Goal: Task Accomplishment & Management: Manage account settings

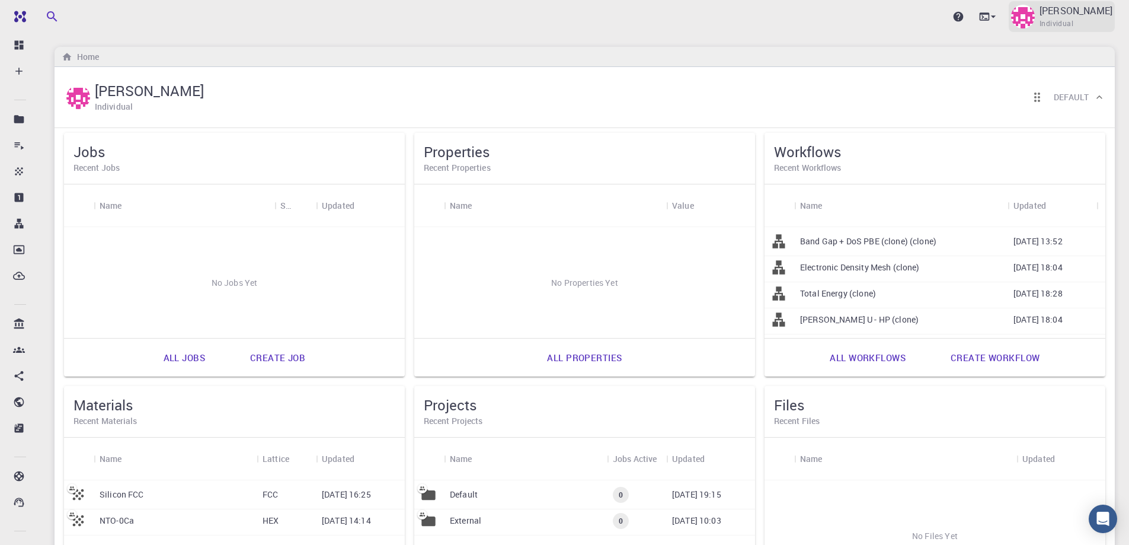
click at [1078, 17] on p "[PERSON_NAME]" at bounding box center [1075, 11] width 73 height 14
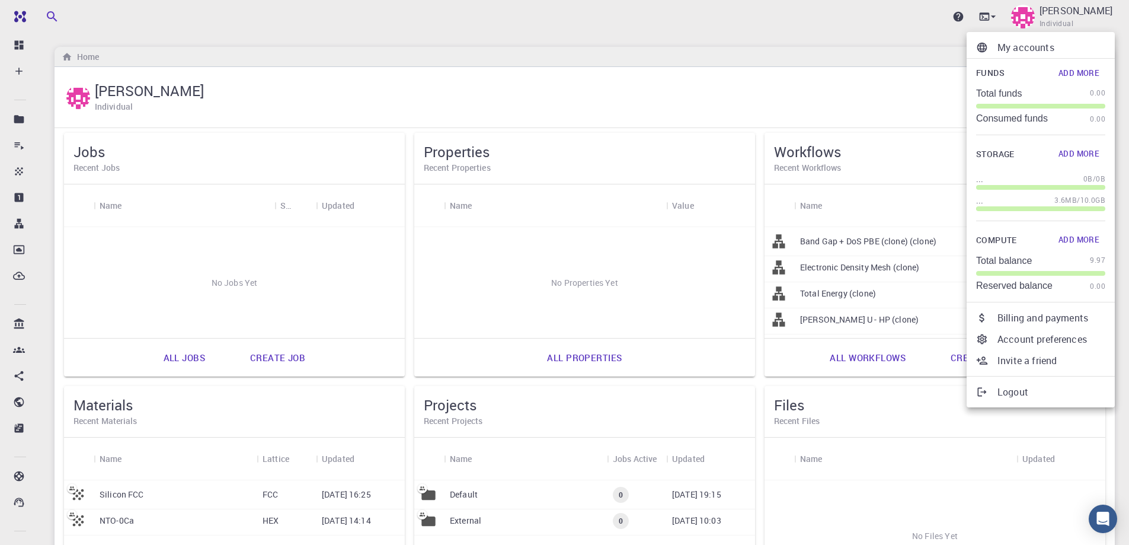
click at [1041, 336] on p "Account preferences" at bounding box center [1051, 339] width 108 height 14
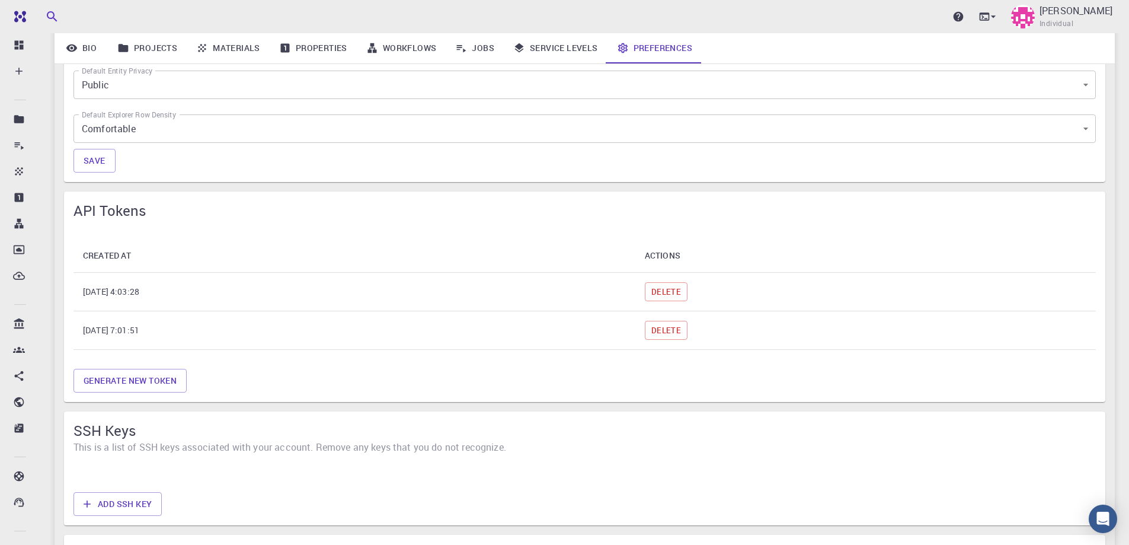
scroll to position [691, 0]
click at [687, 290] on button "Delete" at bounding box center [666, 289] width 43 height 19
click at [742, 361] on div "Generate new token" at bounding box center [585, 377] width 1032 height 33
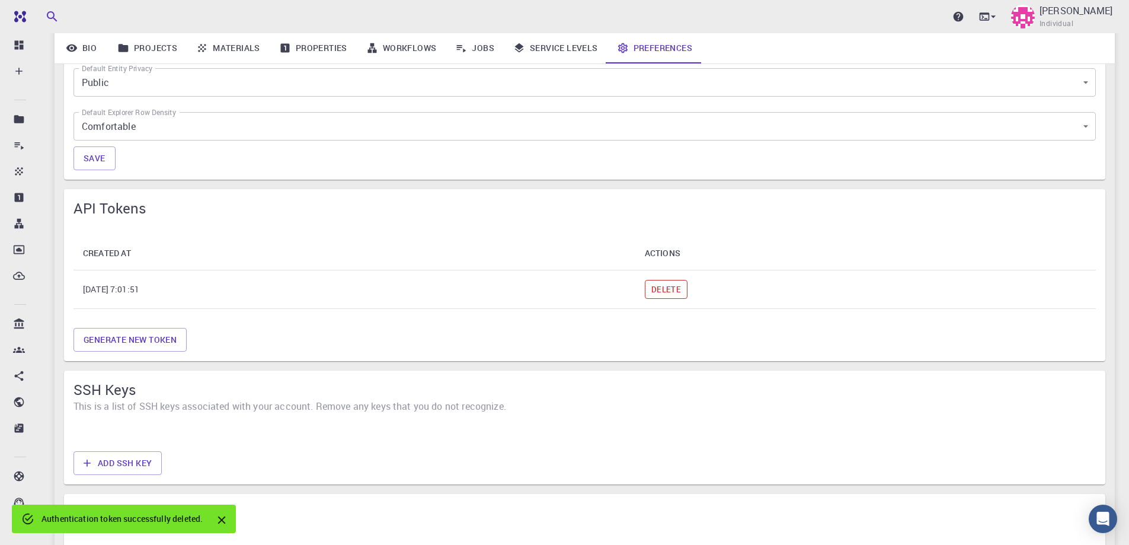
click at [687, 284] on button "Delete" at bounding box center [666, 289] width 43 height 19
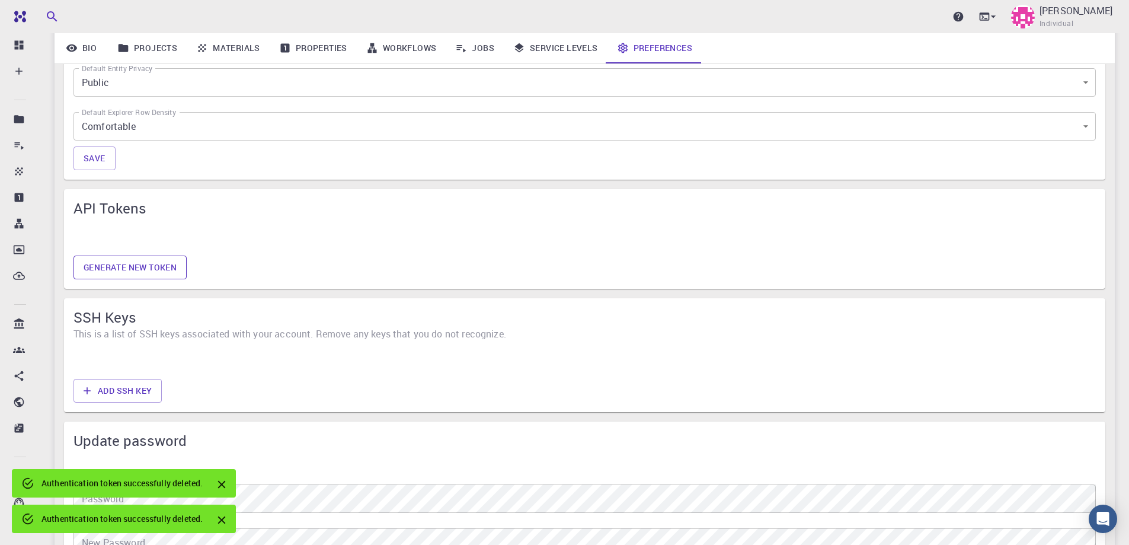
click at [142, 265] on button "Generate new token" at bounding box center [129, 267] width 113 height 24
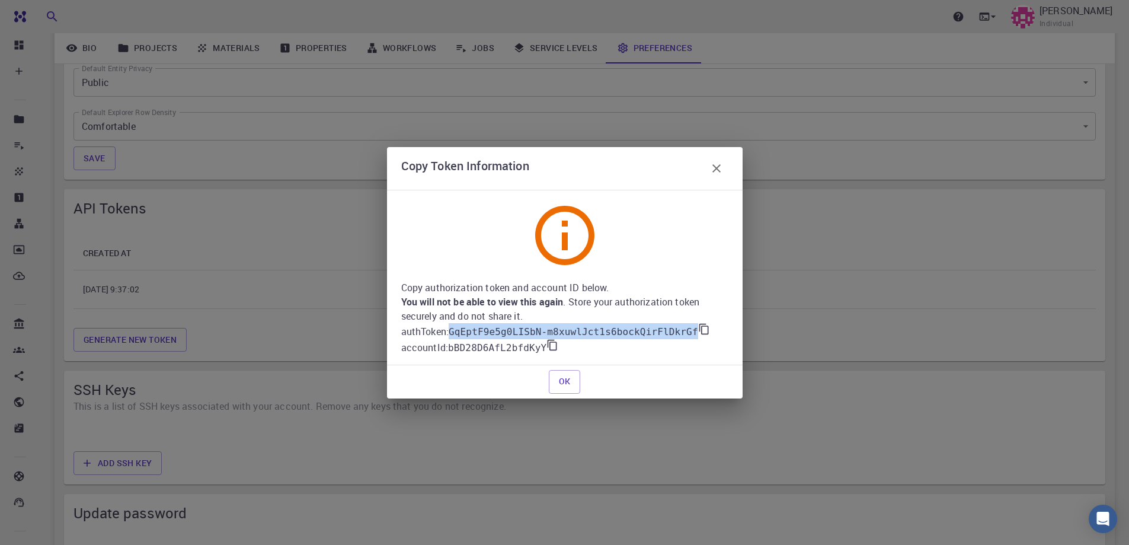
drag, startPoint x: 452, startPoint y: 333, endPoint x: 678, endPoint y: 334, distance: 225.7
click at [678, 334] on code "GqEptF9e5g0LISbN-m8xuwlJct1s6bockQirFlDkrGf" at bounding box center [573, 331] width 249 height 11
copy code "GqEptF9e5g0LISbN-m8xuwlJct1s6bockQirFlDkrGf"
click at [546, 346] on icon at bounding box center [552, 345] width 12 height 12
copy code "GqEptF9e5g0LISbN-m8xuwlJct1s6bockQirFlDkrGf"
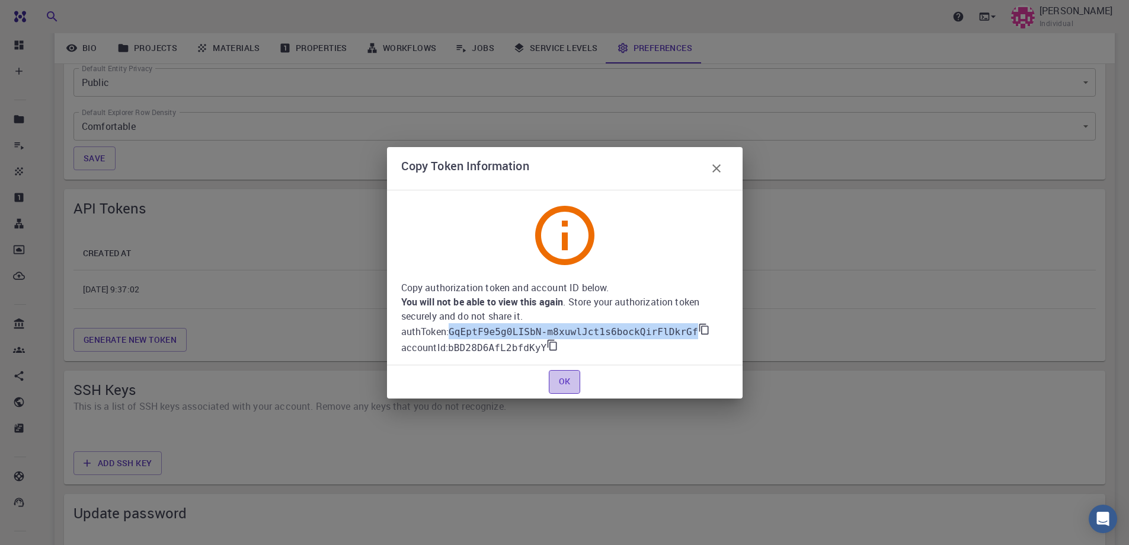
click at [573, 379] on button "OK" at bounding box center [565, 382] width 32 height 24
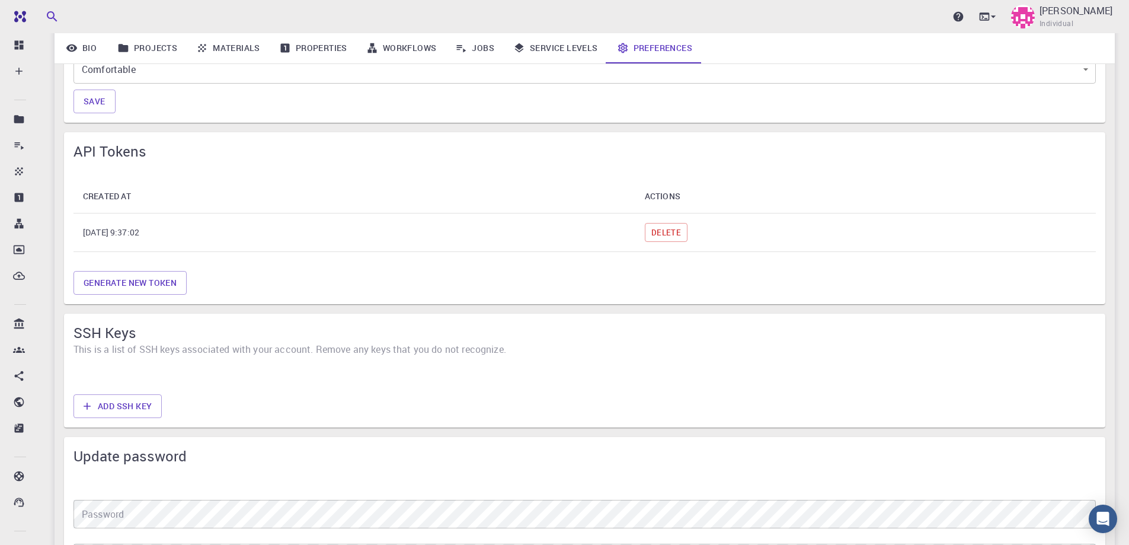
scroll to position [790, 0]
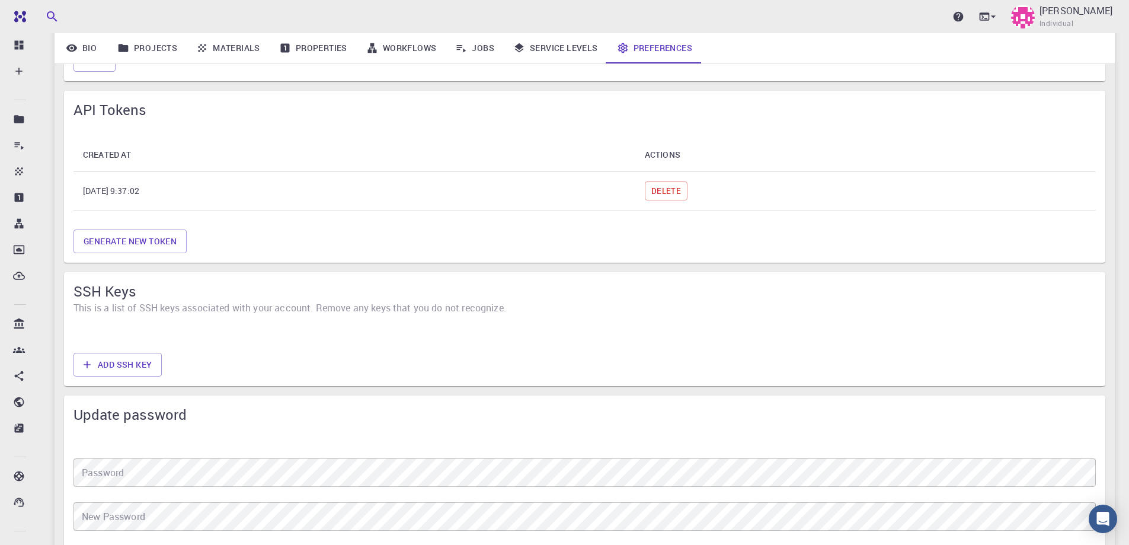
click at [157, 312] on span "This is a list of SSH keys associated with your account. Remove any keys that y…" at bounding box center [584, 307] width 1022 height 14
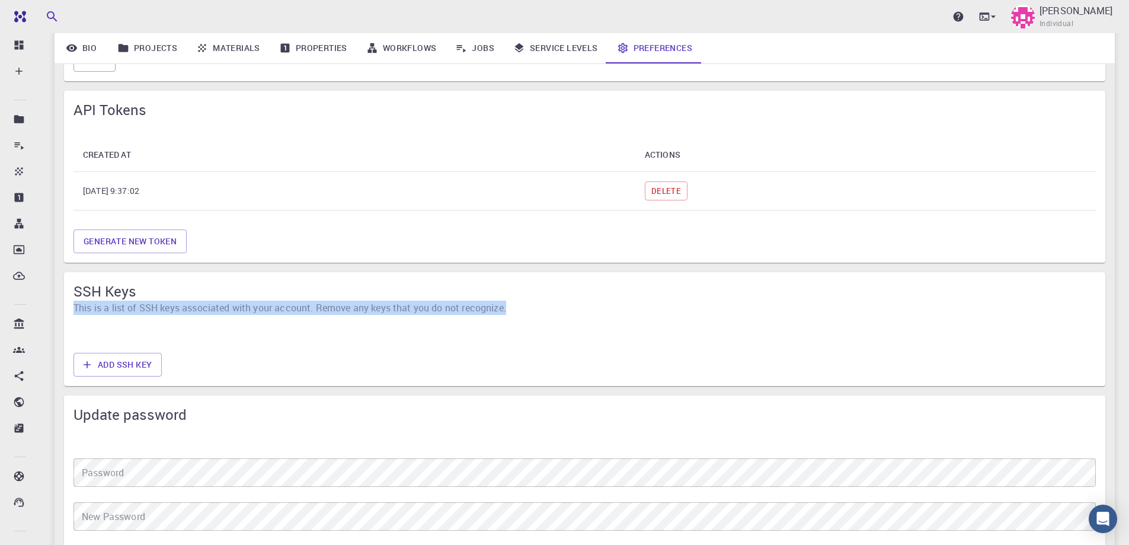
click at [157, 312] on span "This is a list of SSH keys associated with your account. Remove any keys that y…" at bounding box center [584, 307] width 1022 height 14
click at [147, 369] on button "Add SSH Key" at bounding box center [117, 365] width 88 height 24
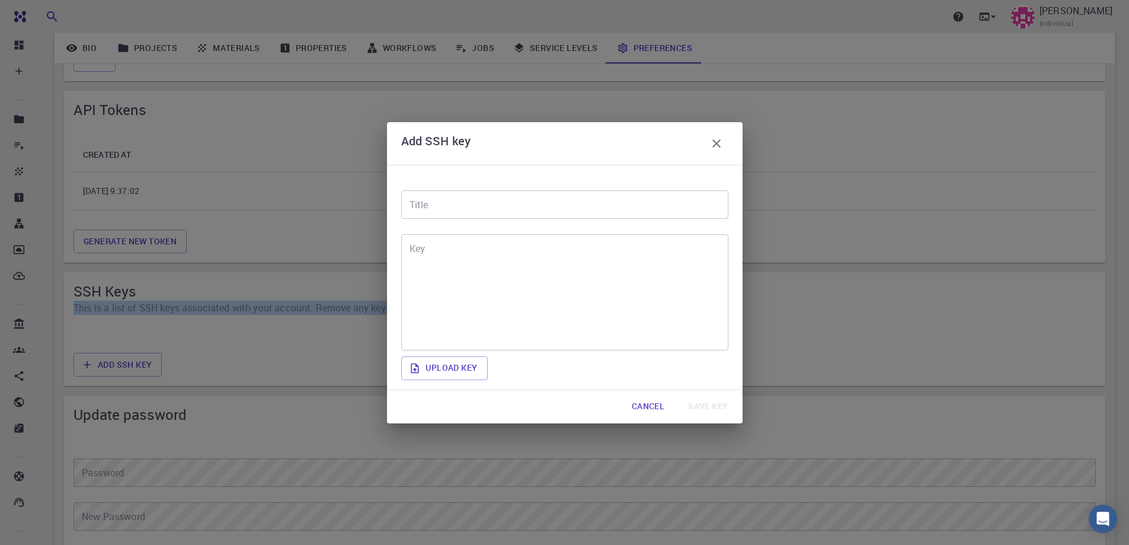
click at [655, 404] on button "Cancel" at bounding box center [648, 407] width 52 height 24
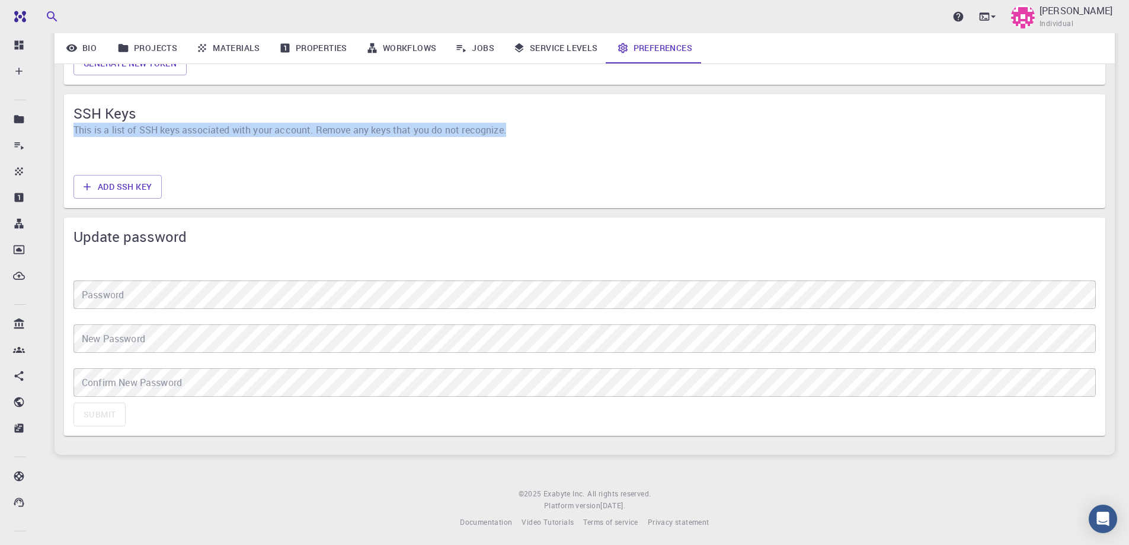
scroll to position [970, 0]
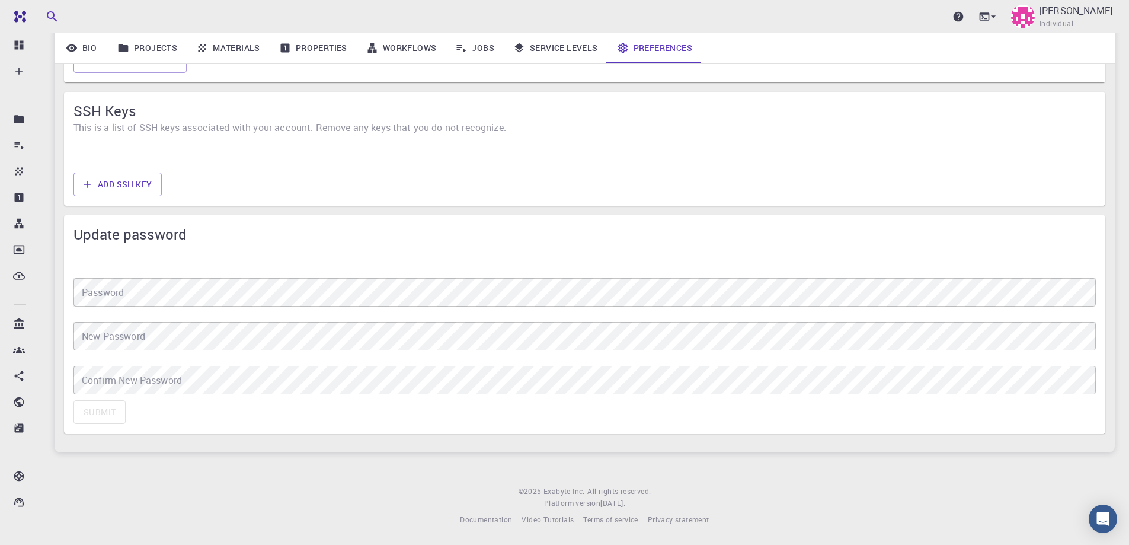
click at [483, 228] on span "Update password" at bounding box center [584, 234] width 1022 height 19
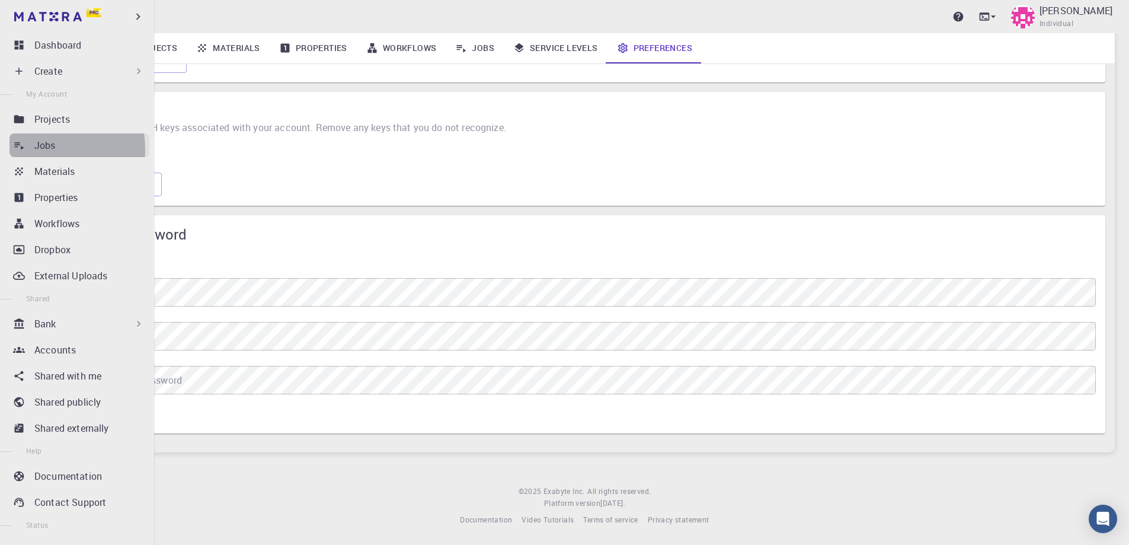
click at [31, 149] on link "Jobs" at bounding box center [79, 145] width 140 height 24
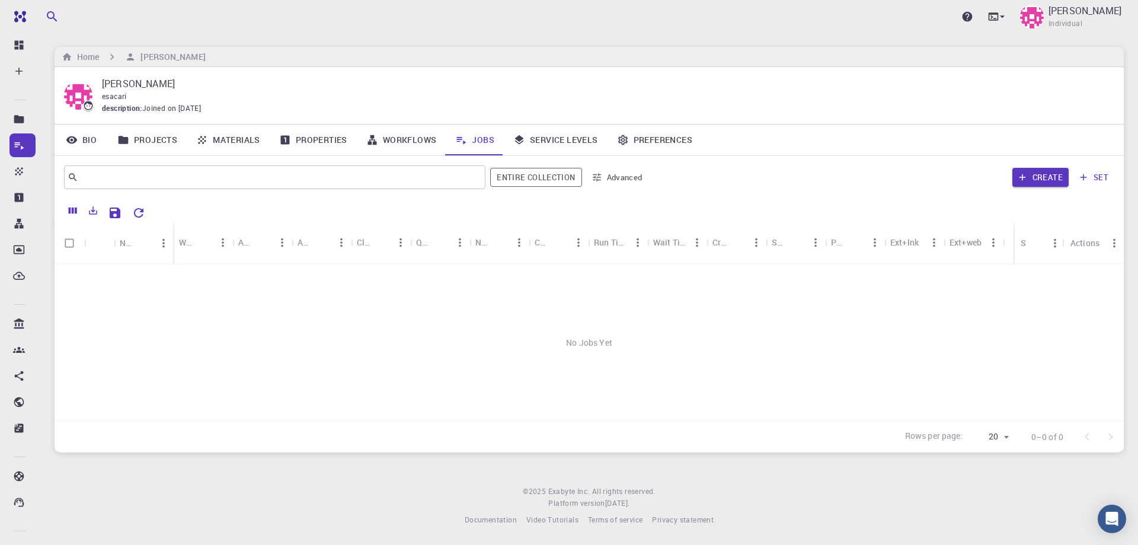
click at [557, 148] on link "Service Levels" at bounding box center [556, 139] width 104 height 31
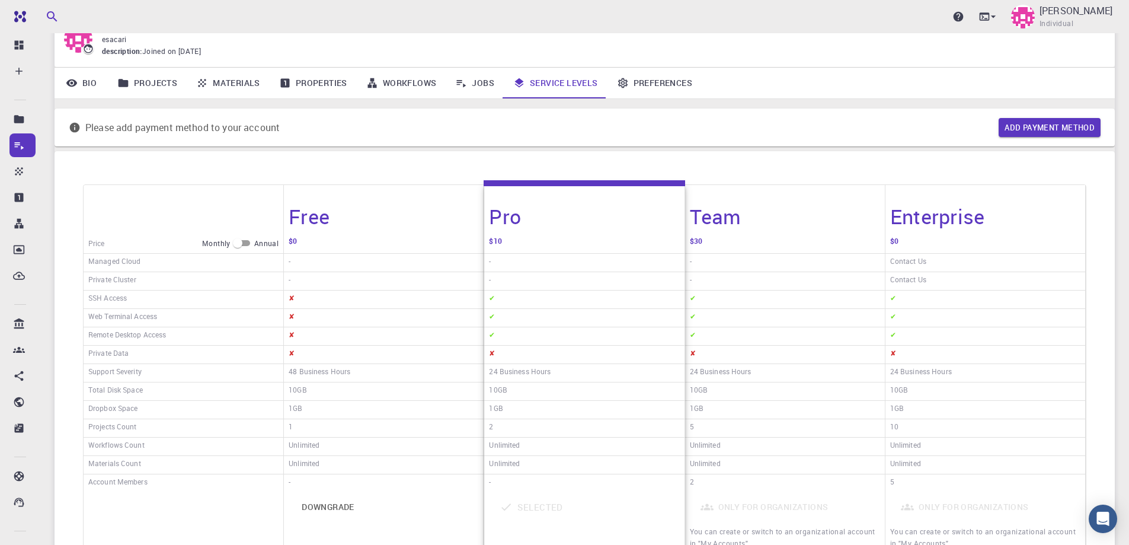
scroll to position [99, 0]
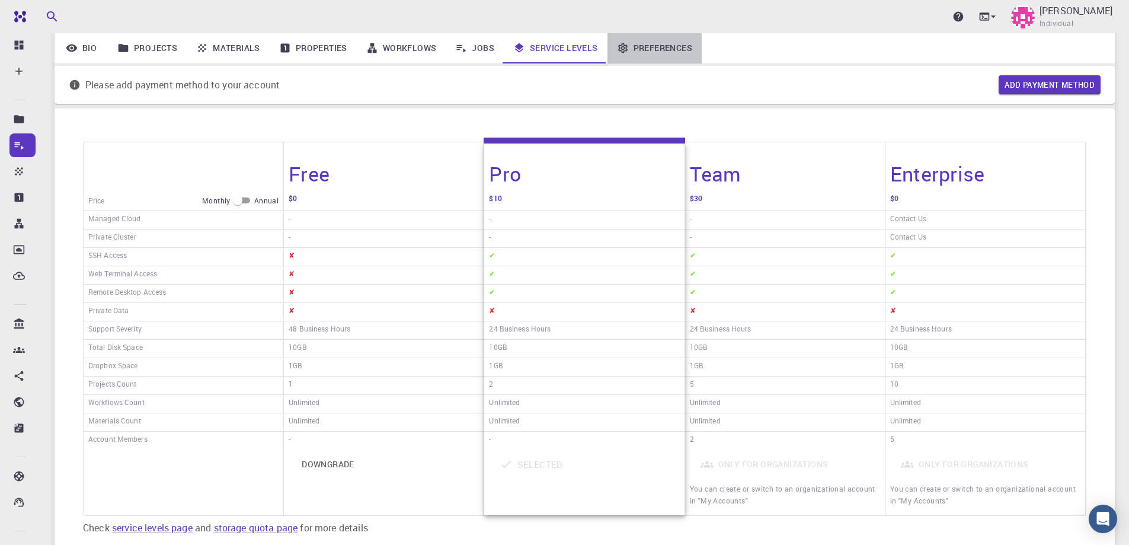
click at [662, 50] on link "Preferences" at bounding box center [654, 48] width 94 height 31
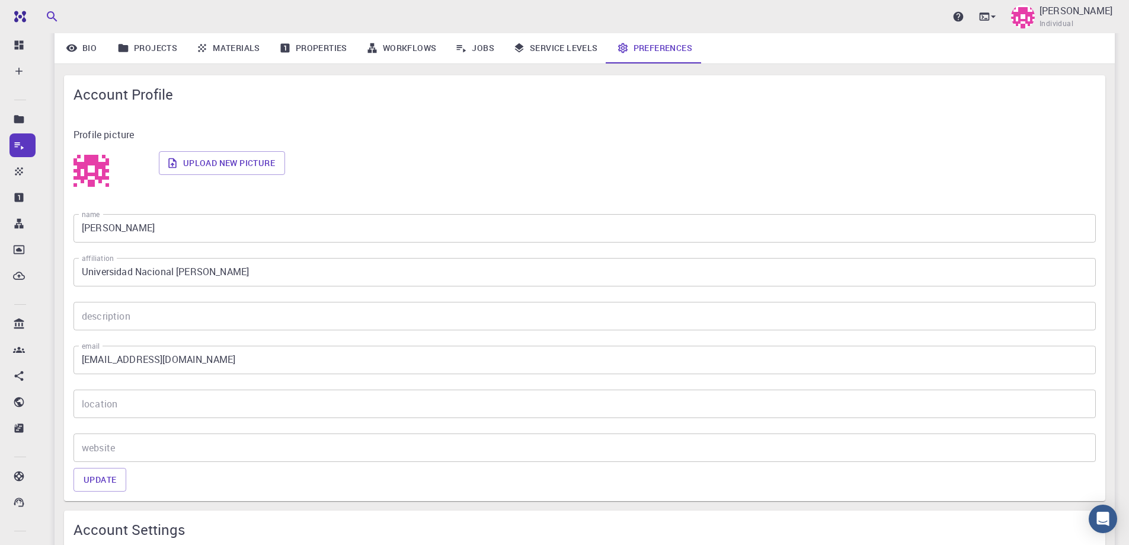
click at [491, 52] on link "Jobs" at bounding box center [475, 48] width 58 height 31
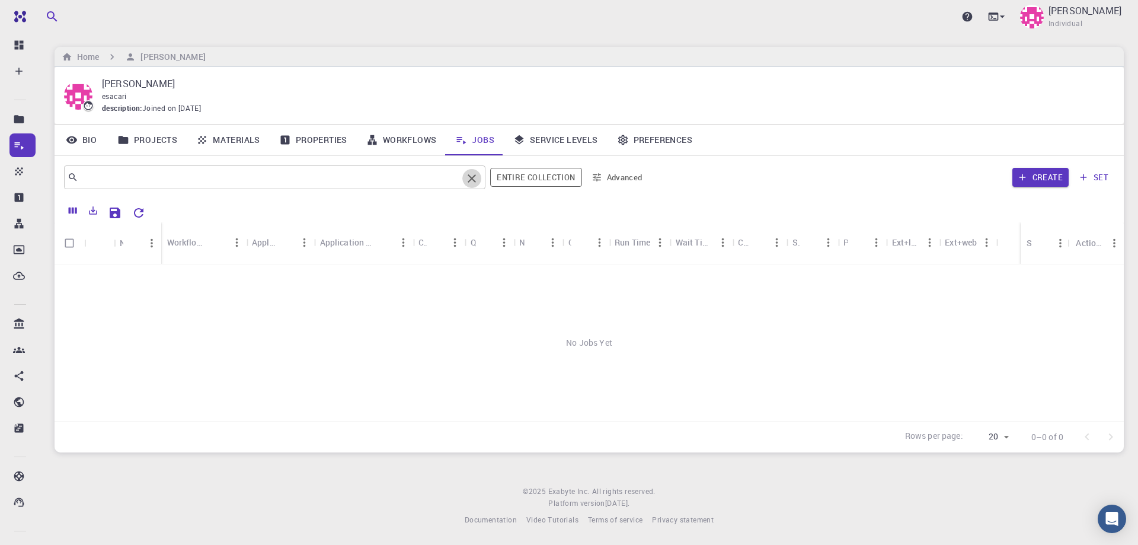
click at [464, 175] on button "Clear" at bounding box center [471, 178] width 19 height 19
click at [186, 112] on span "Joined on [DATE]" at bounding box center [171, 109] width 59 height 12
click at [1087, 17] on p "[PERSON_NAME]" at bounding box center [1084, 11] width 73 height 14
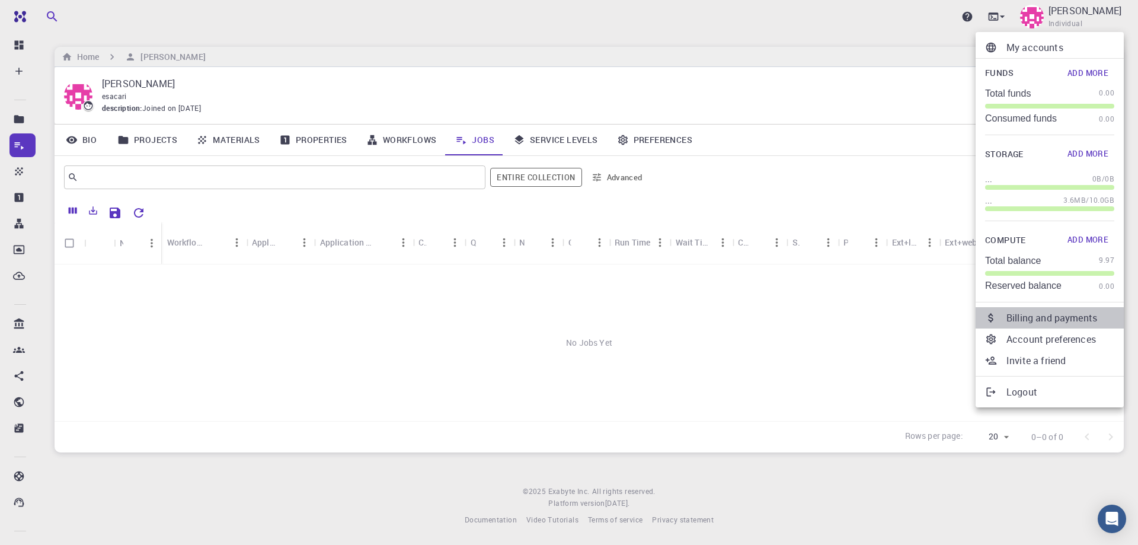
click at [1050, 318] on p "Billing and payments" at bounding box center [1060, 317] width 108 height 14
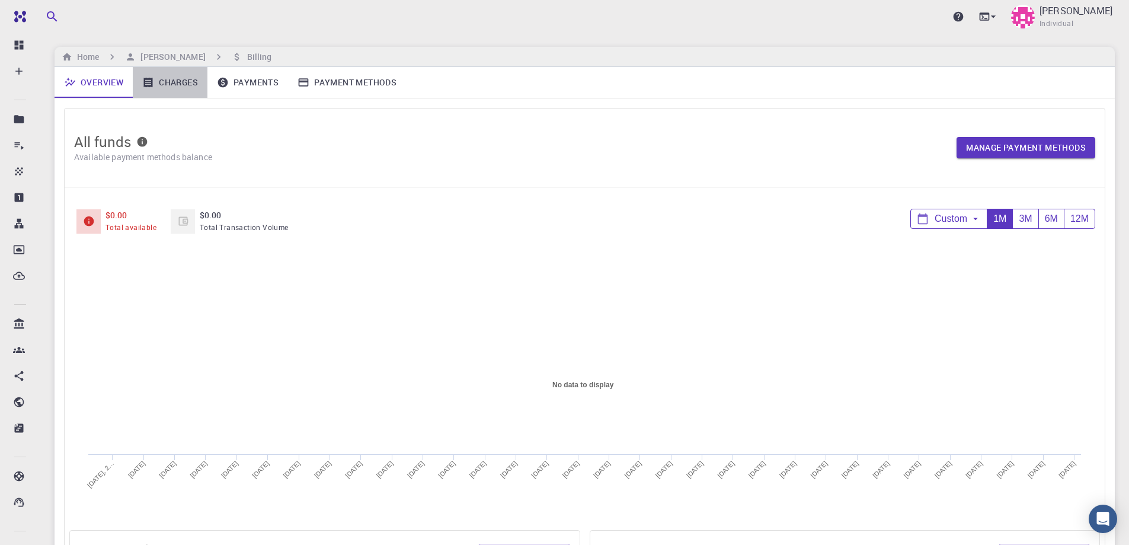
click at [185, 84] on link "Charges" at bounding box center [170, 82] width 75 height 31
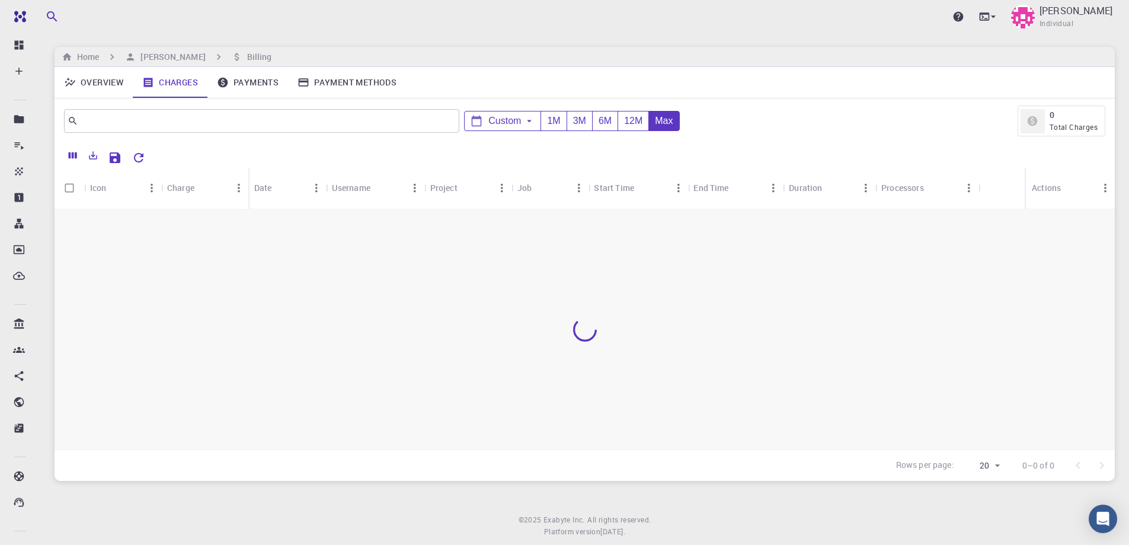
click at [260, 83] on link "Payments" at bounding box center [247, 82] width 81 height 31
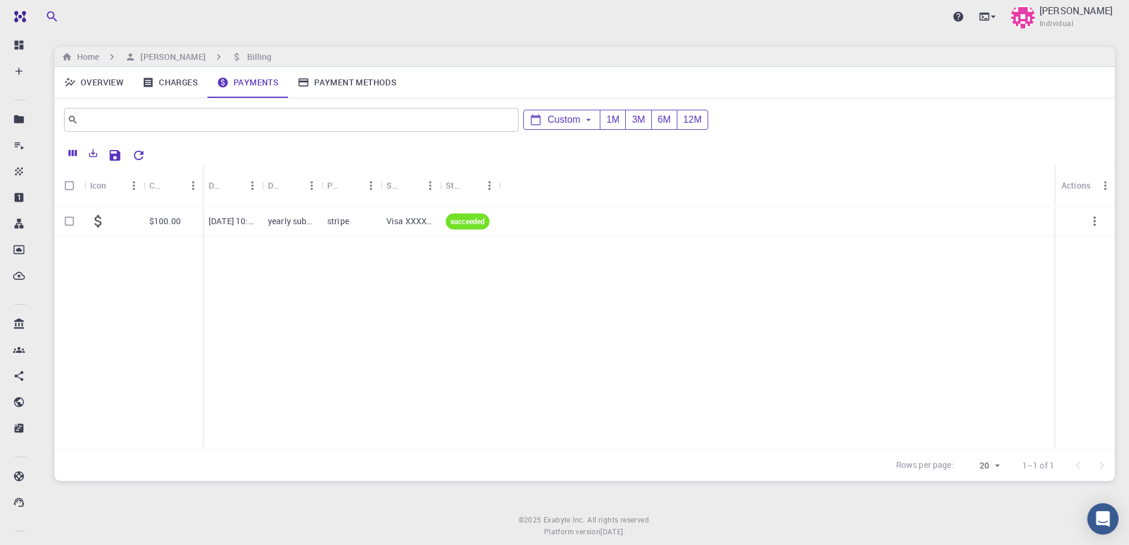
click at [1109, 513] on icon "Open Intercom Messenger" at bounding box center [1102, 518] width 15 height 15
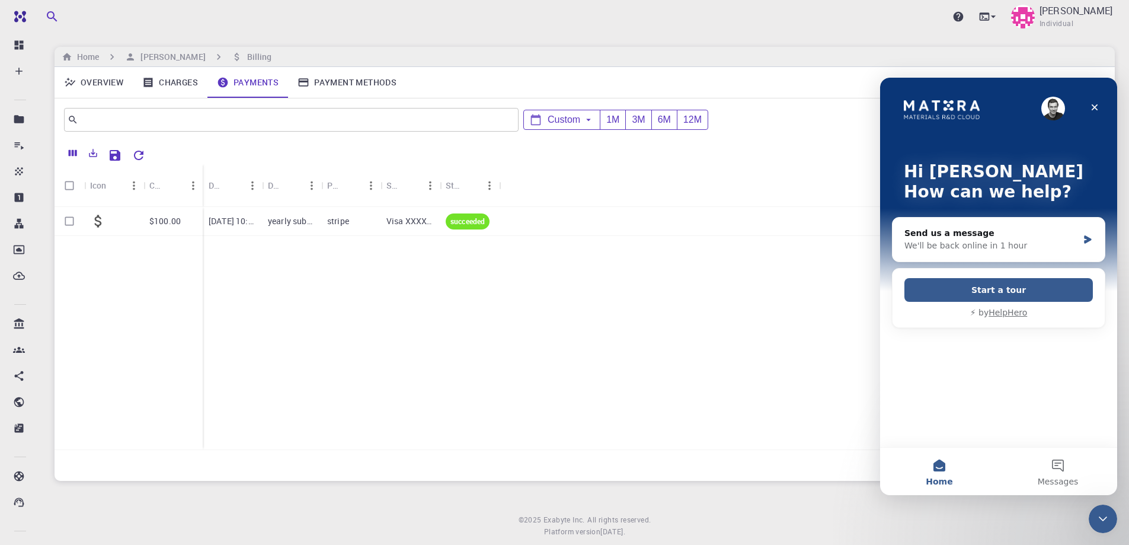
click at [101, 79] on link "Overview" at bounding box center [94, 82] width 78 height 31
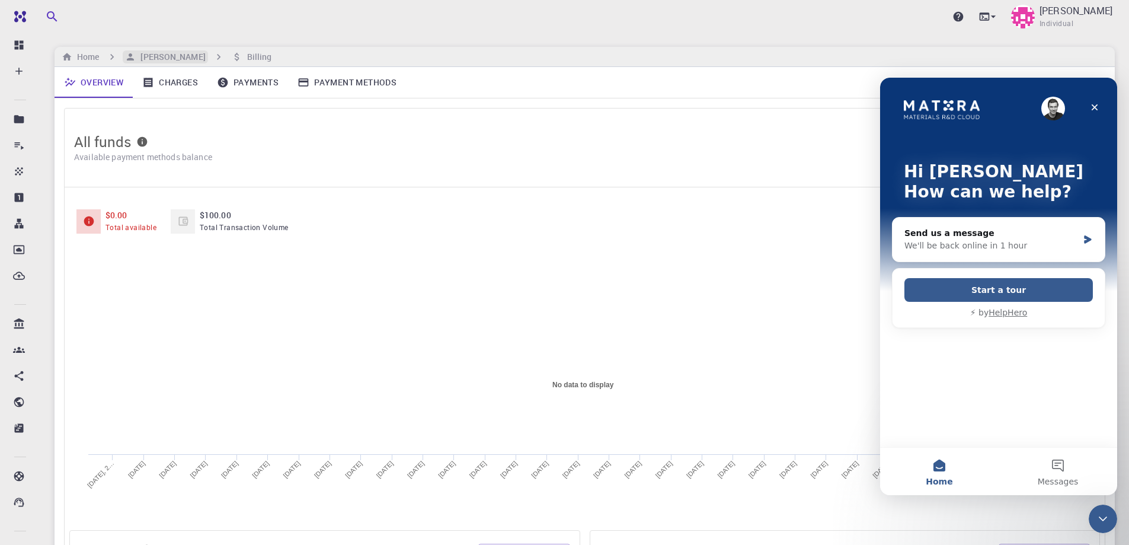
click at [164, 55] on h6 "[PERSON_NAME]" at bounding box center [170, 56] width 69 height 13
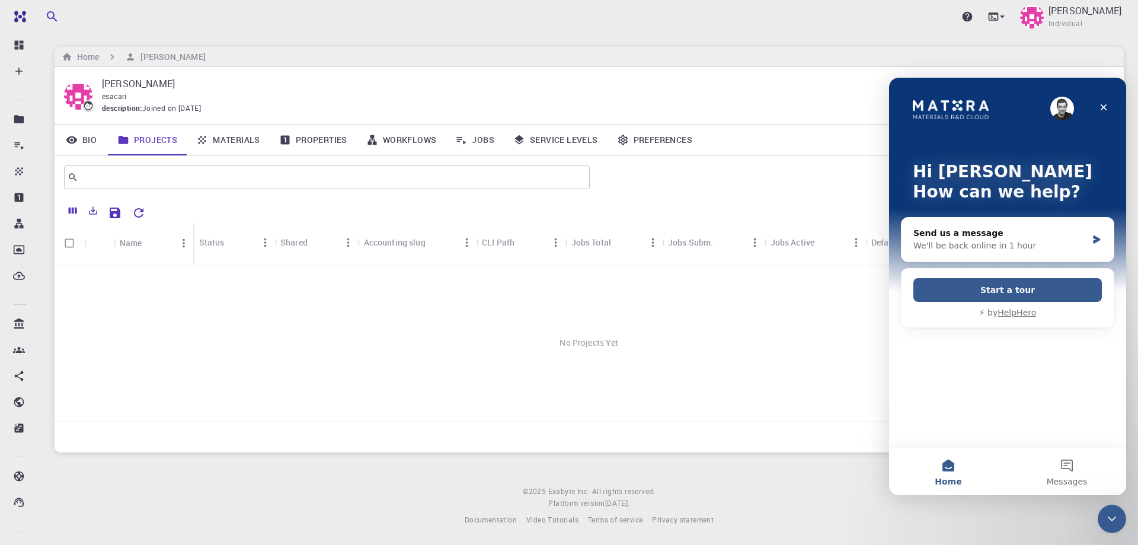
click at [1071, 32] on div "Upgrade [PERSON_NAME] Individual" at bounding box center [589, 16] width 1126 height 33
click at [1071, 17] on p "[PERSON_NAME]" at bounding box center [1084, 11] width 73 height 14
click at [1102, 105] on icon "Close" at bounding box center [1103, 107] width 9 height 9
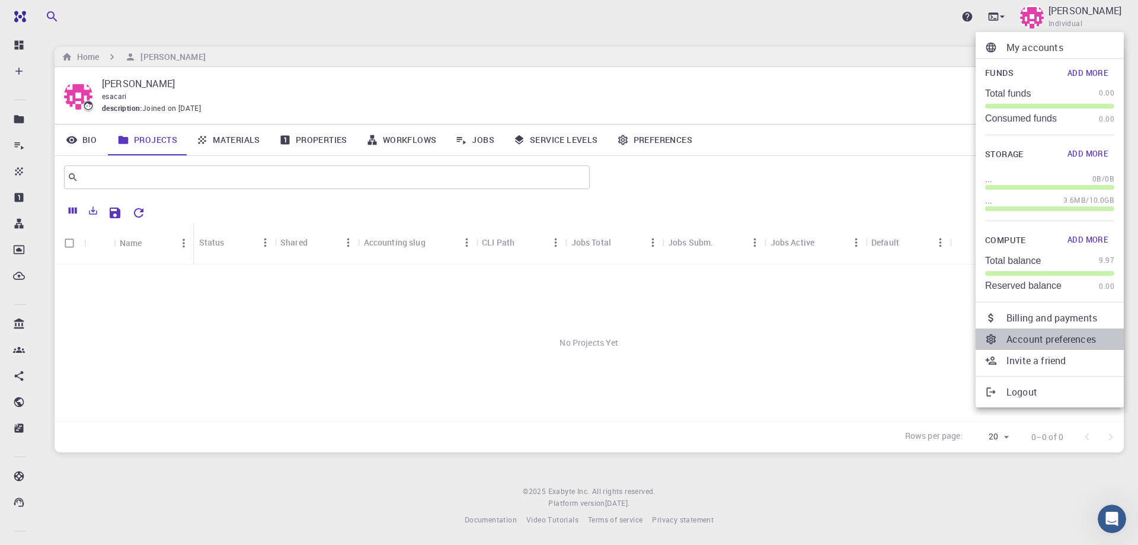
click at [1065, 339] on p "Account preferences" at bounding box center [1060, 339] width 108 height 14
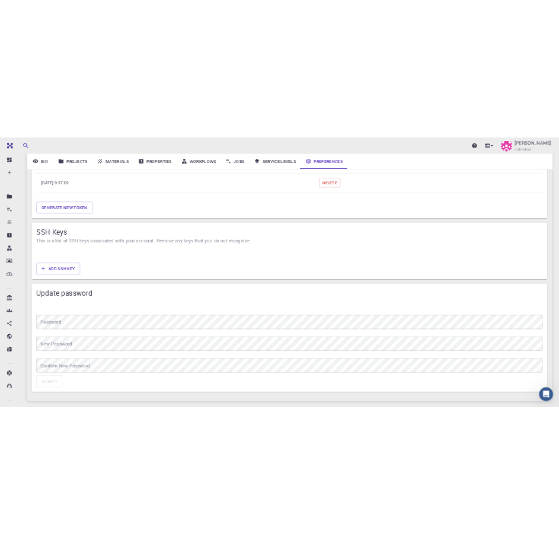
scroll to position [790, 0]
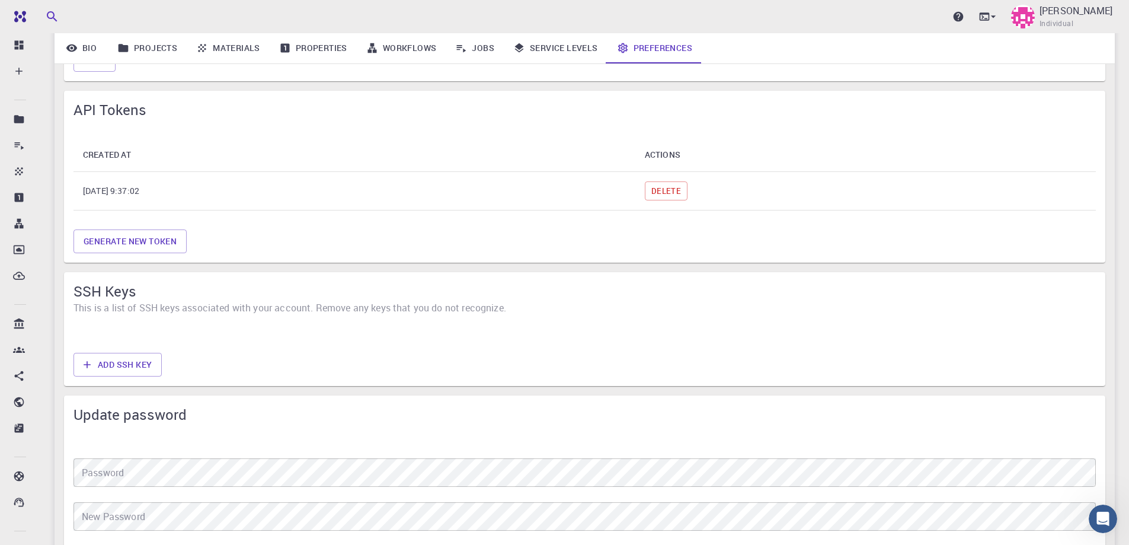
click at [132, 187] on th "[DATE] 9:37:02" at bounding box center [354, 191] width 562 height 39
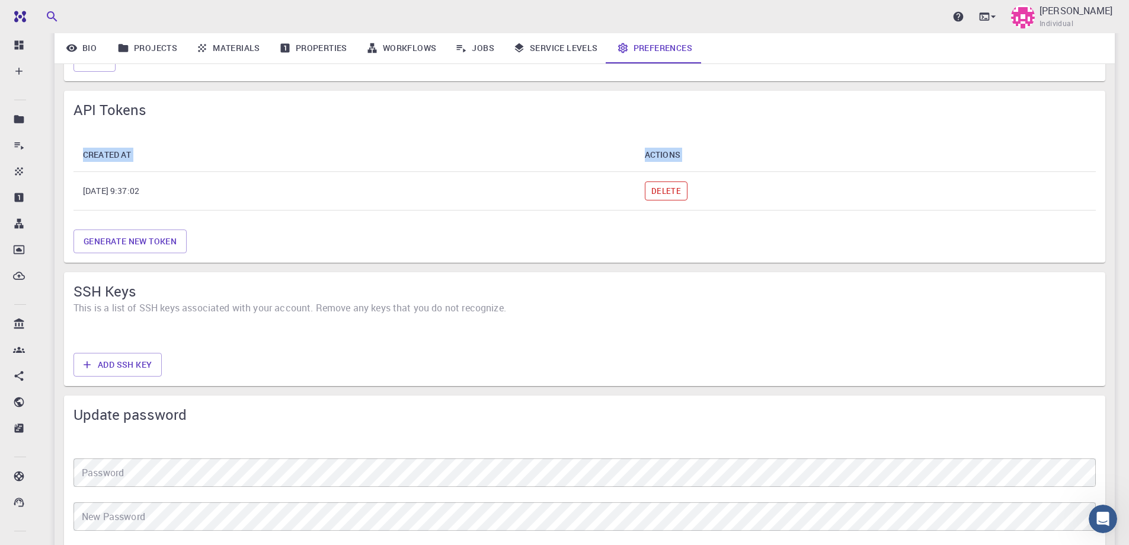
click at [687, 188] on button "Delete" at bounding box center [666, 190] width 43 height 19
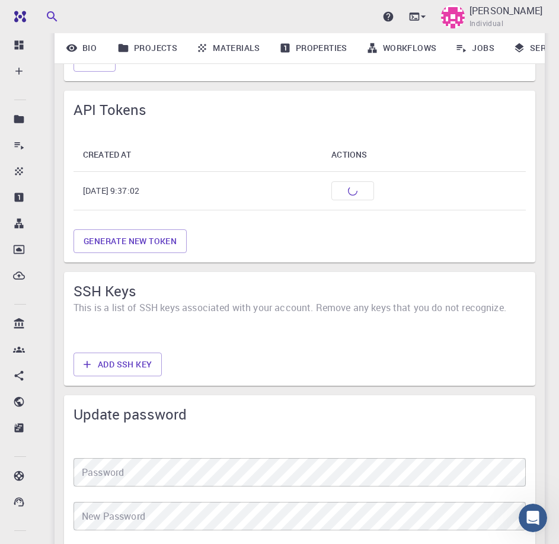
click at [197, 126] on div "API Tokens" at bounding box center [299, 110] width 471 height 38
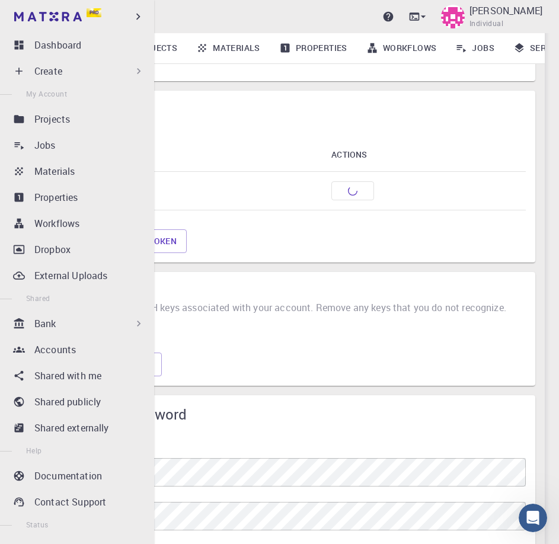
click at [28, 69] on div "Create" at bounding box center [79, 71] width 140 height 24
click at [88, 74] on div "Create" at bounding box center [89, 71] width 110 height 14
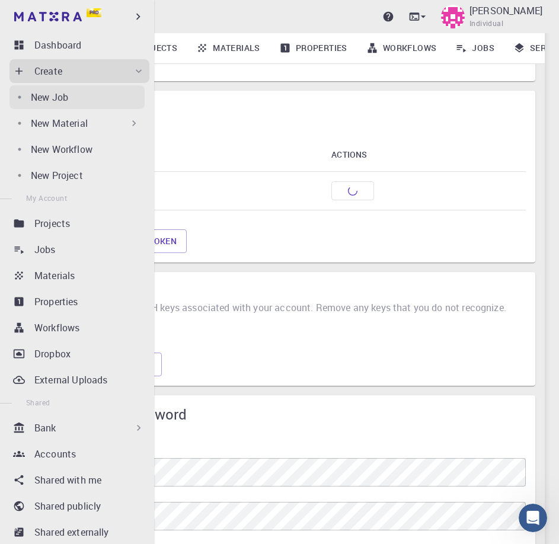
click at [66, 98] on p "New Job" at bounding box center [49, 97] width 37 height 14
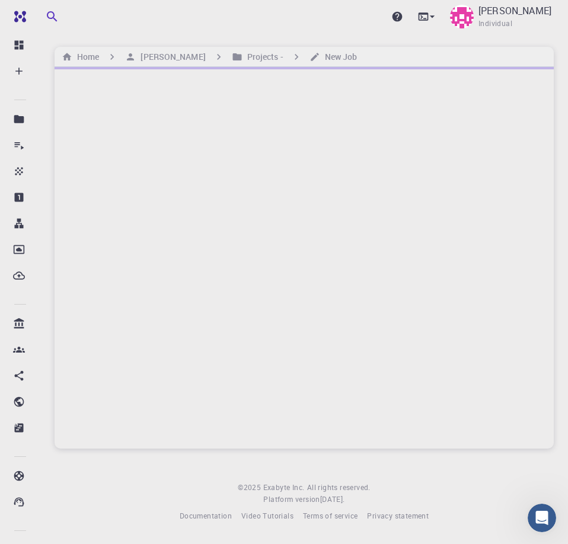
click at [271, 158] on div at bounding box center [304, 258] width 499 height 382
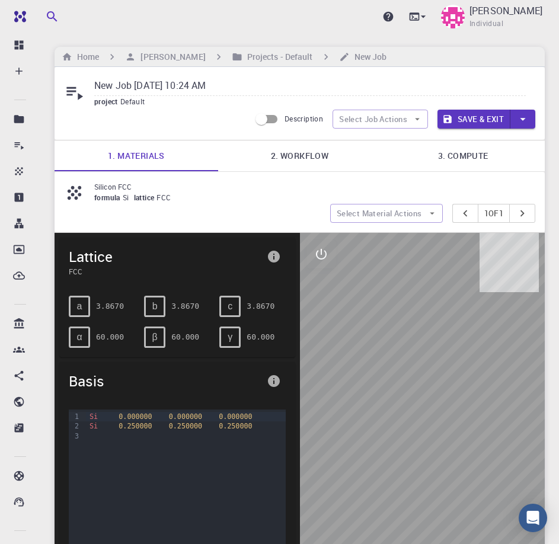
click at [149, 80] on input "New Job Sep 23, 2025, 10:24 AM" at bounding box center [309, 86] width 431 height 20
type input "NITIO3 PURO"
click at [410, 117] on button "Select Job Actions" at bounding box center [379, 119] width 95 height 19
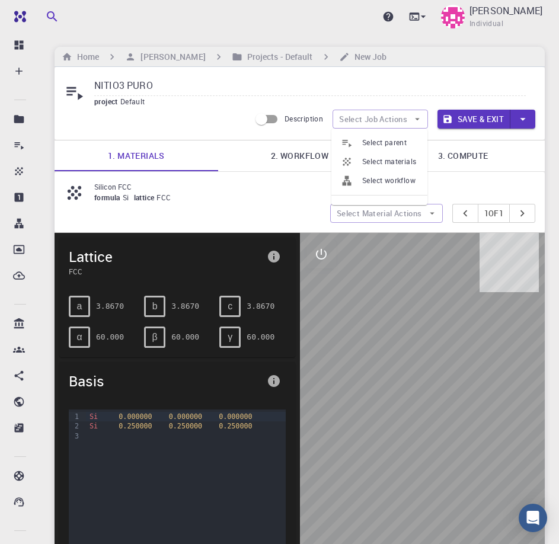
click at [387, 161] on span "Select materials" at bounding box center [390, 162] width 56 height 12
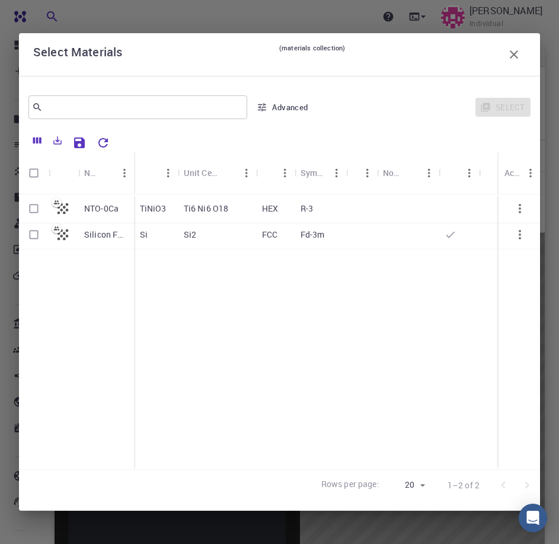
click at [37, 210] on input "Select row" at bounding box center [34, 208] width 23 height 23
checkbox input "true"
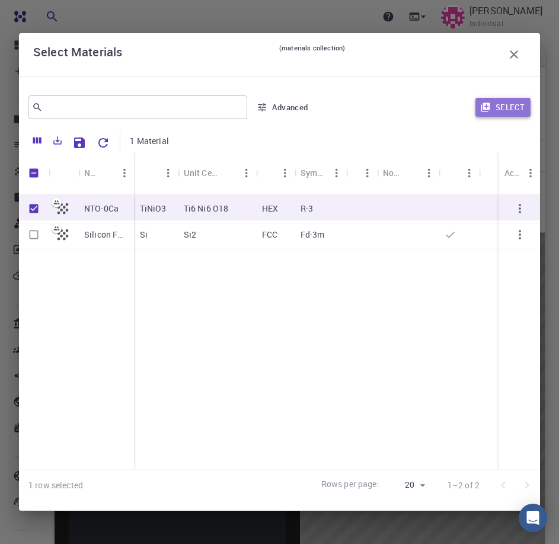
click at [508, 107] on button "Select" at bounding box center [502, 107] width 55 height 19
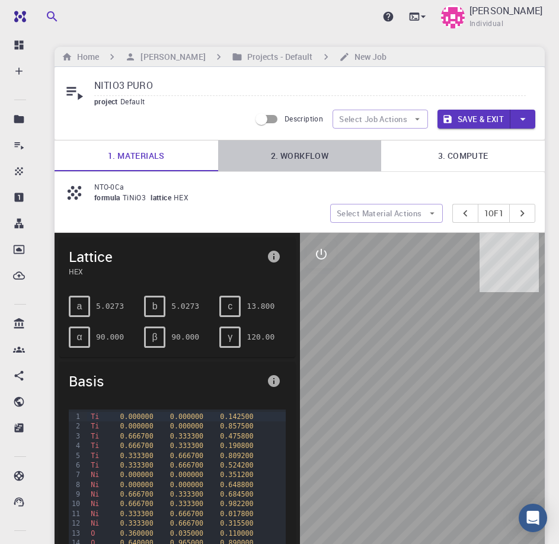
click at [302, 153] on link "2. Workflow" at bounding box center [300, 155] width 164 height 31
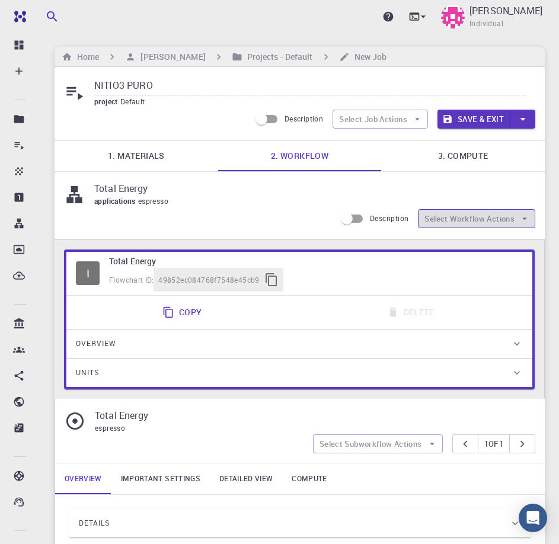
click at [525, 217] on icon "button" at bounding box center [524, 218] width 11 height 11
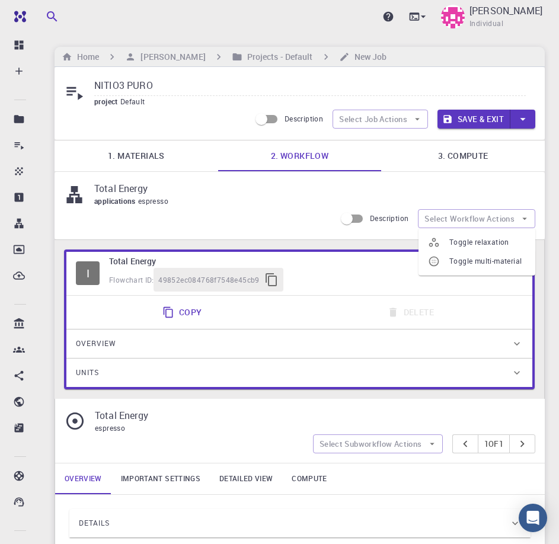
click at [505, 244] on span "Toggle relaxation" at bounding box center [487, 242] width 76 height 12
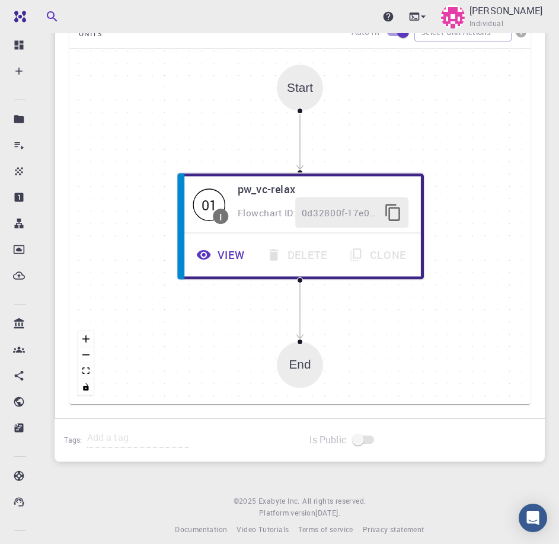
scroll to position [691, 0]
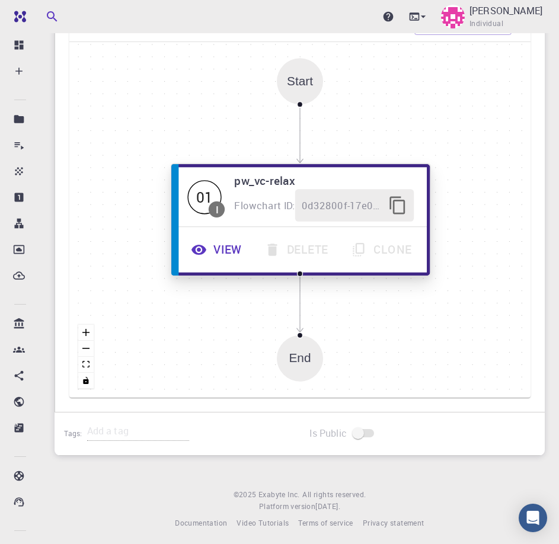
click at [289, 226] on hr at bounding box center [301, 226] width 252 height 1
click at [220, 251] on button "View" at bounding box center [217, 249] width 73 height 33
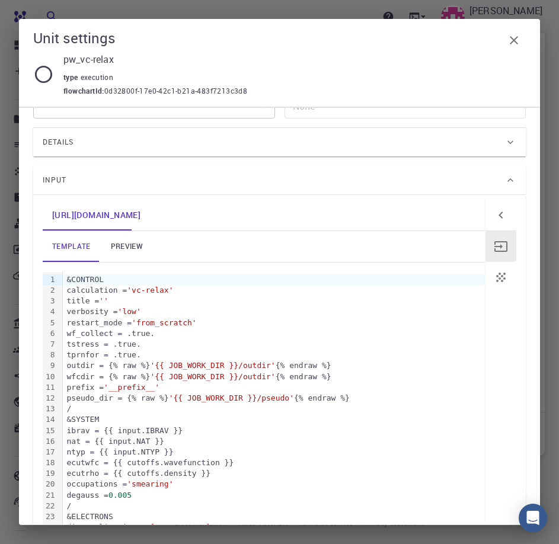
scroll to position [0, 0]
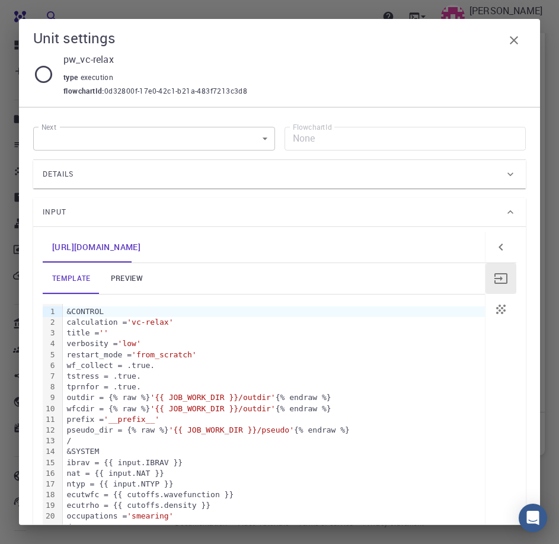
click at [155, 276] on div "template preview" at bounding box center [264, 278] width 442 height 31
click at [142, 278] on link "preview" at bounding box center [126, 278] width 53 height 31
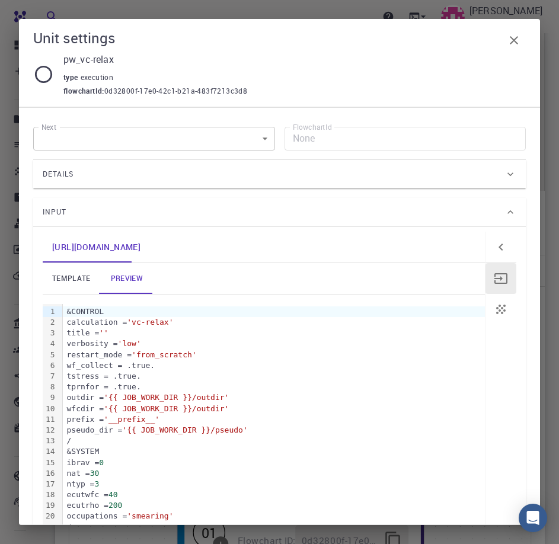
scroll to position [197, 0]
click at [170, 178] on div "Details" at bounding box center [274, 174] width 462 height 19
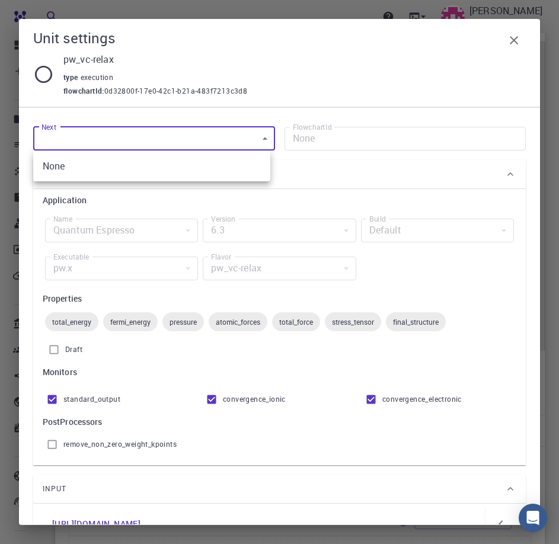
click at [187, 140] on body "Pro Dashboard Create New Job New Material Create Material Upload File Import fr…" at bounding box center [279, 423] width 559 height 1240
click at [187, 140] on div at bounding box center [279, 272] width 559 height 544
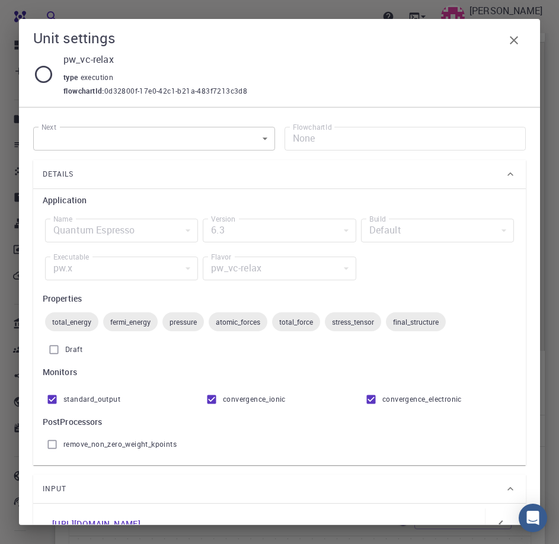
click at [39, 73] on icon at bounding box center [43, 74] width 21 height 21
click at [513, 40] on icon "button" at bounding box center [514, 40] width 14 height 14
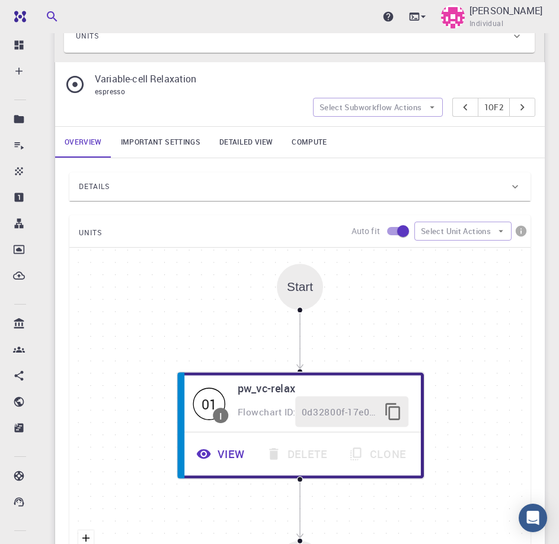
scroll to position [470, 0]
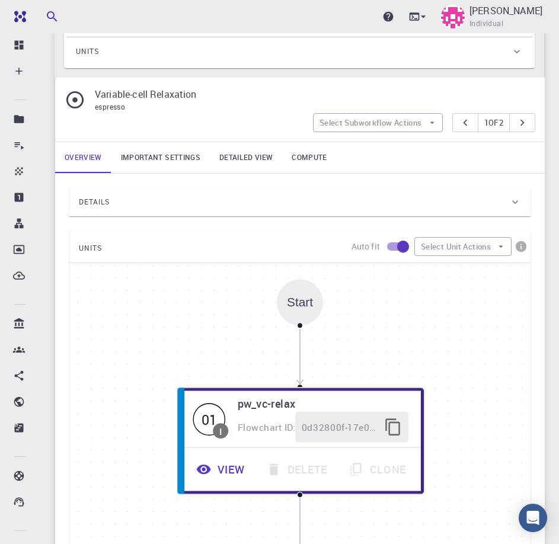
click at [309, 158] on link "Compute" at bounding box center [309, 157] width 54 height 31
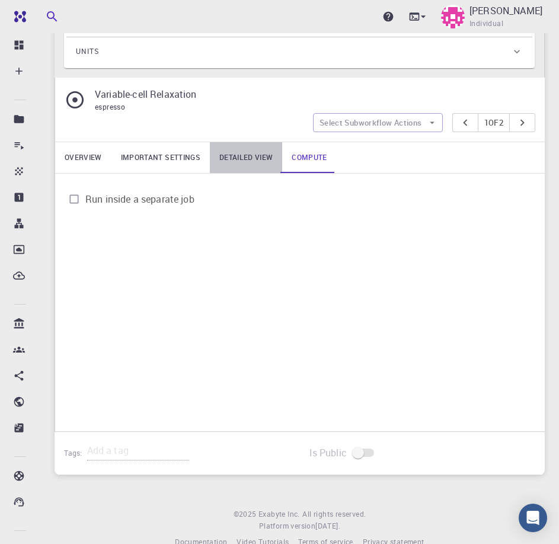
click at [248, 163] on link "Detailed view" at bounding box center [246, 157] width 72 height 31
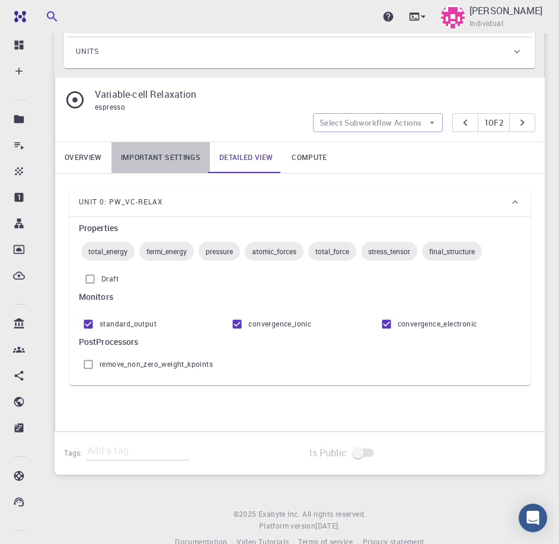
click at [159, 156] on link "Important settings" at bounding box center [160, 157] width 98 height 31
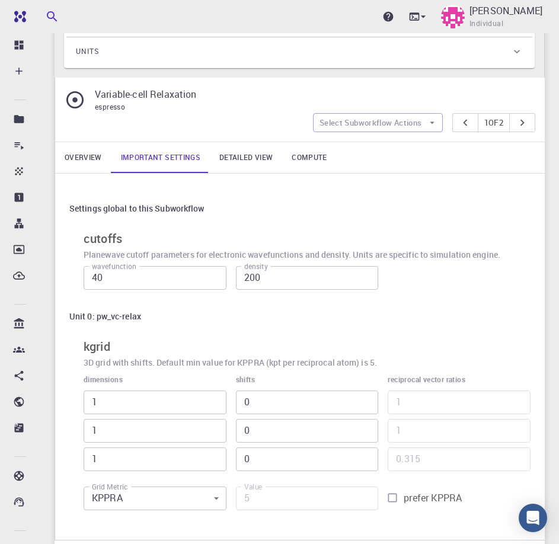
click at [260, 156] on link "Detailed view" at bounding box center [246, 157] width 72 height 31
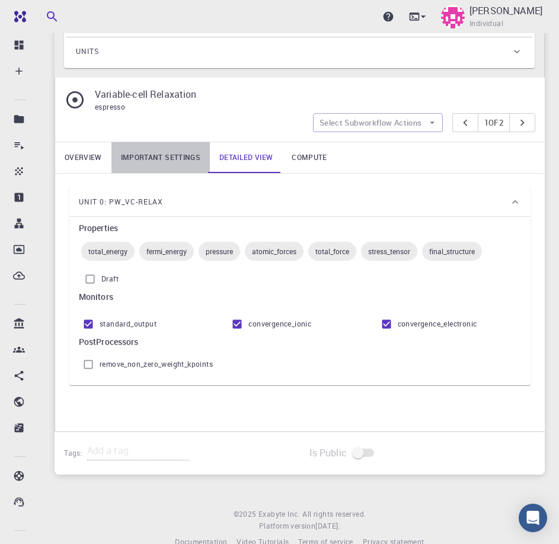
click at [158, 159] on link "Important settings" at bounding box center [160, 157] width 98 height 31
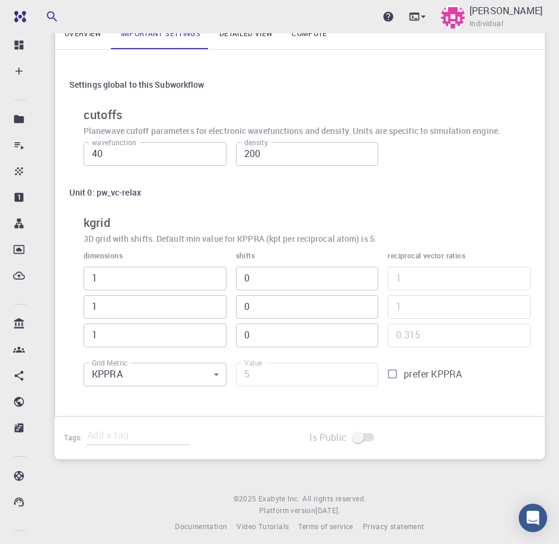
scroll to position [602, 0]
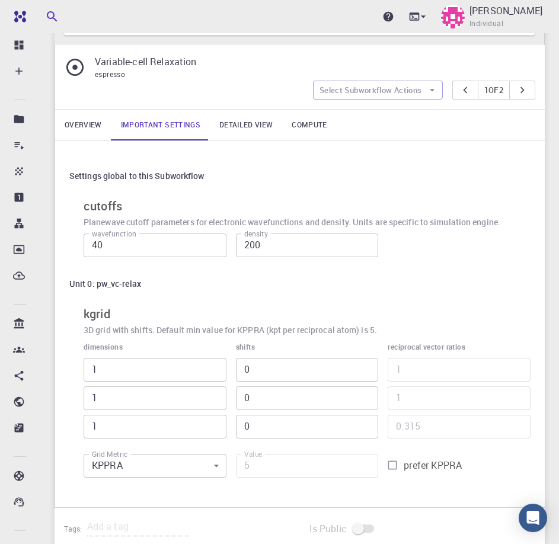
click at [309, 129] on link "Compute" at bounding box center [309, 125] width 54 height 31
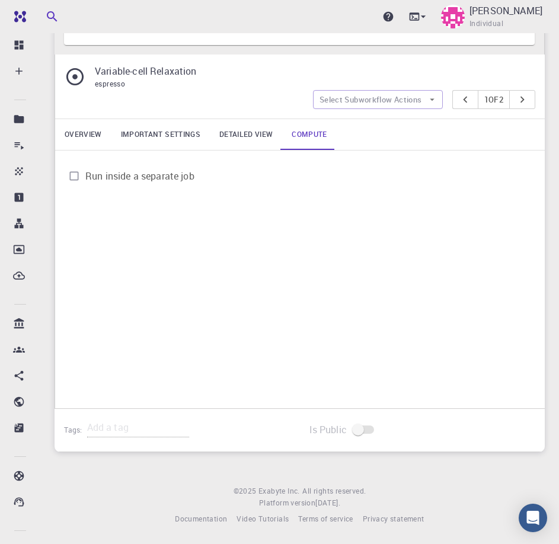
scroll to position [494, 0]
click at [99, 170] on span "Run inside a separate job" at bounding box center [139, 176] width 109 height 14
click at [85, 170] on input "Run inside a separate job" at bounding box center [74, 176] width 23 height 23
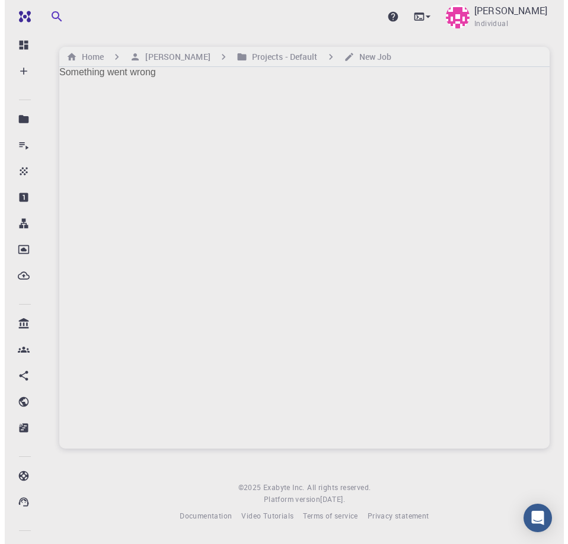
scroll to position [0, 0]
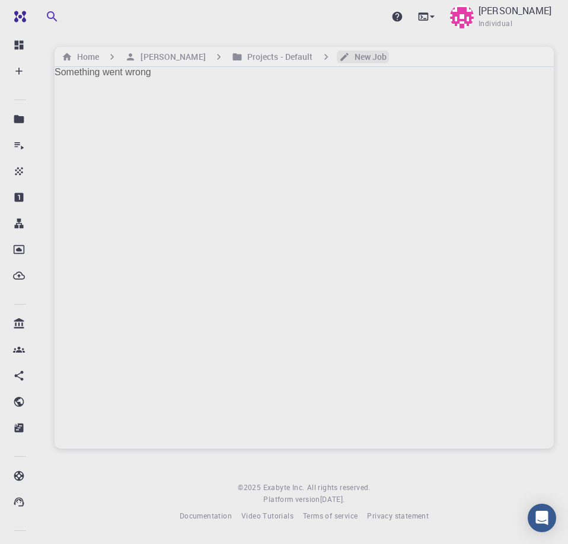
click at [350, 60] on h6 "New Job" at bounding box center [368, 56] width 37 height 13
click at [295, 204] on div "Something went wrong" at bounding box center [304, 258] width 499 height 382
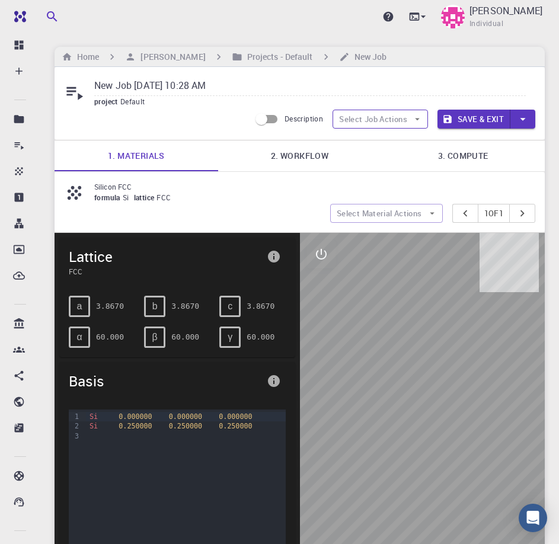
click at [396, 117] on button "Select Job Actions" at bounding box center [379, 119] width 95 height 19
click at [373, 158] on span "Select materials" at bounding box center [390, 162] width 56 height 12
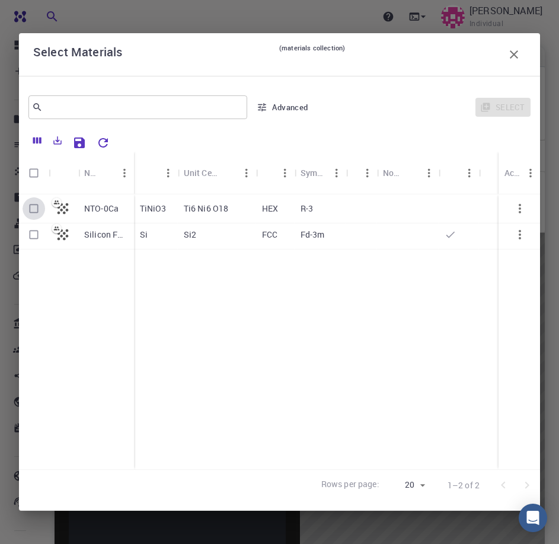
click at [32, 212] on input "Select row" at bounding box center [34, 208] width 23 height 23
checkbox input "true"
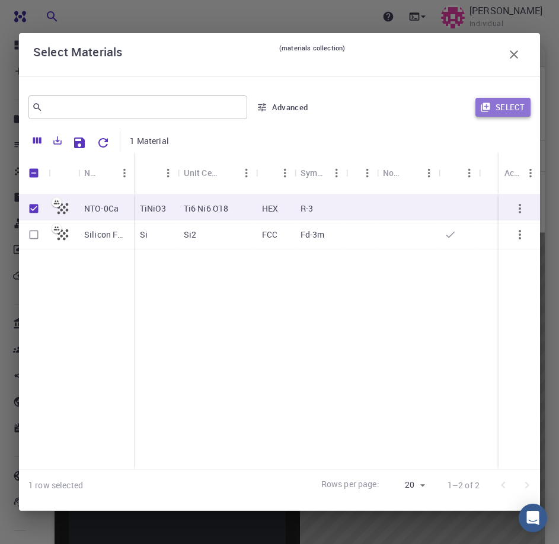
click at [513, 114] on button "Select" at bounding box center [502, 107] width 55 height 19
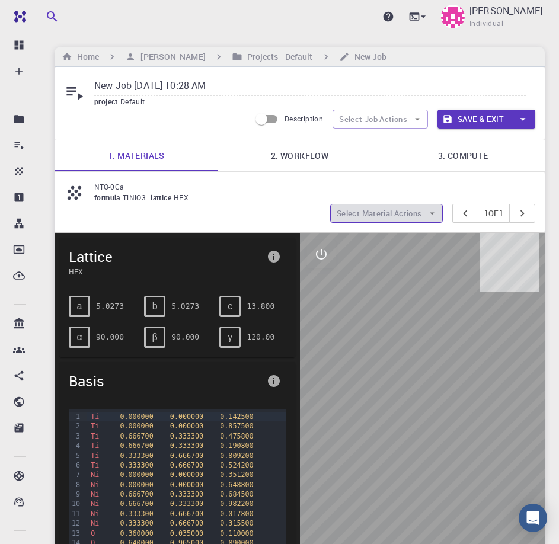
click at [431, 212] on icon "button" at bounding box center [432, 213] width 11 height 11
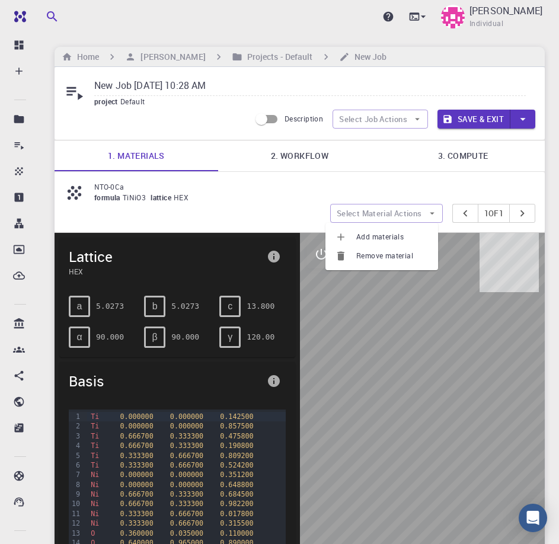
click at [386, 235] on span "Add materials" at bounding box center [392, 237] width 72 height 12
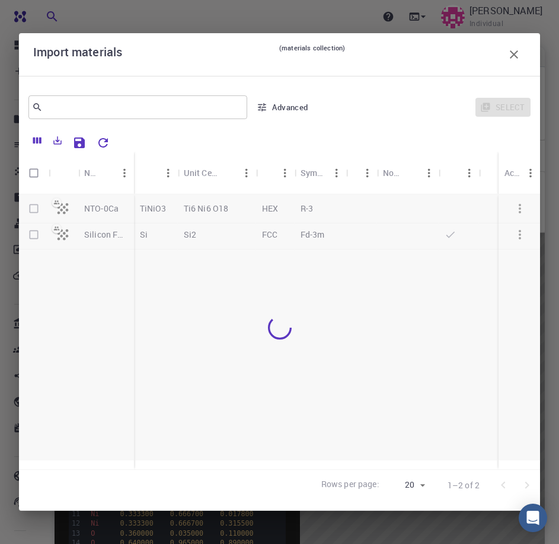
click at [513, 54] on icon "button" at bounding box center [514, 54] width 8 height 8
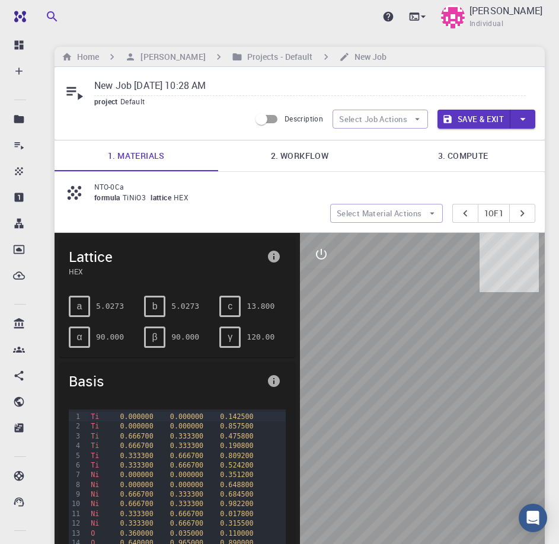
click at [316, 158] on link "2. Workflow" at bounding box center [300, 155] width 164 height 31
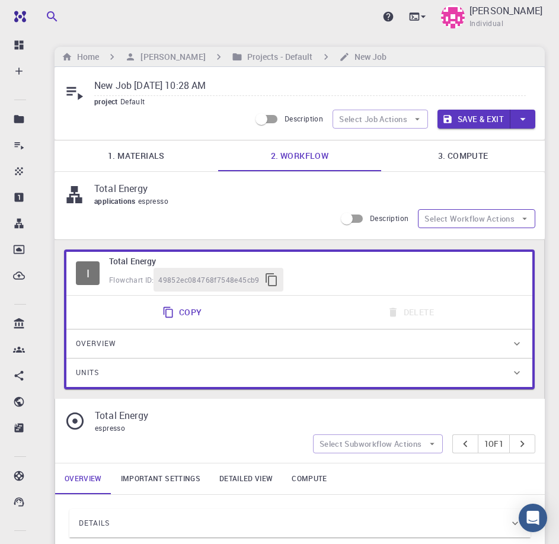
click at [476, 214] on button "Select Workflow Actions" at bounding box center [476, 218] width 117 height 19
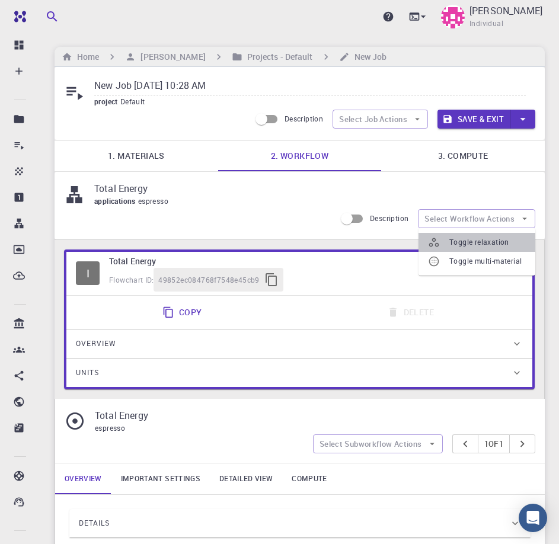
click at [482, 240] on span "Toggle relaxation" at bounding box center [487, 242] width 76 height 12
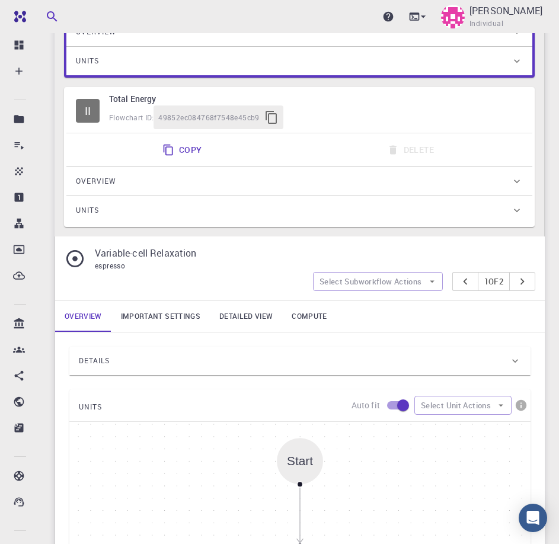
scroll to position [494, 0]
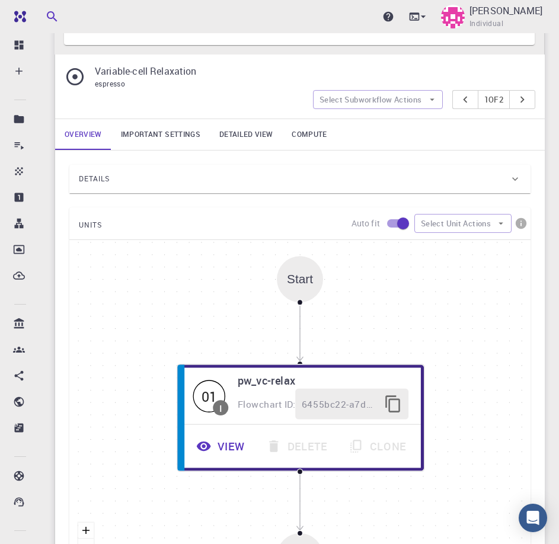
click at [302, 135] on link "Compute" at bounding box center [309, 134] width 54 height 31
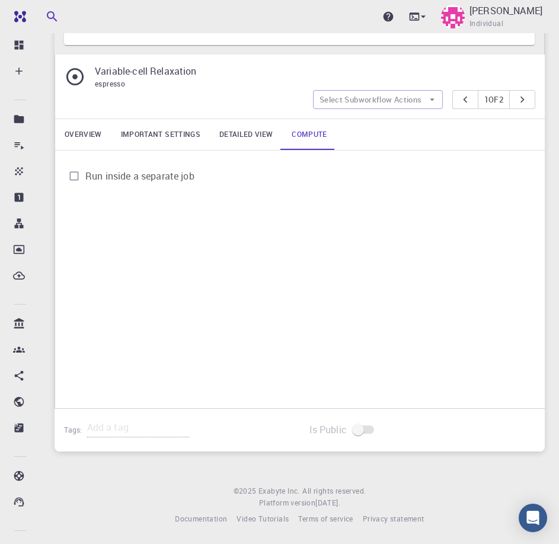
click at [260, 199] on div "Run inside a separate job" at bounding box center [299, 175] width 489 height 51
click at [302, 190] on div "Run inside a separate job" at bounding box center [299, 175] width 489 height 51
click at [364, 428] on span at bounding box center [364, 429] width 20 height 8
click at [359, 431] on span at bounding box center [364, 429] width 20 height 8
click at [136, 412] on div "Tags:" at bounding box center [177, 430] width 245 height 43
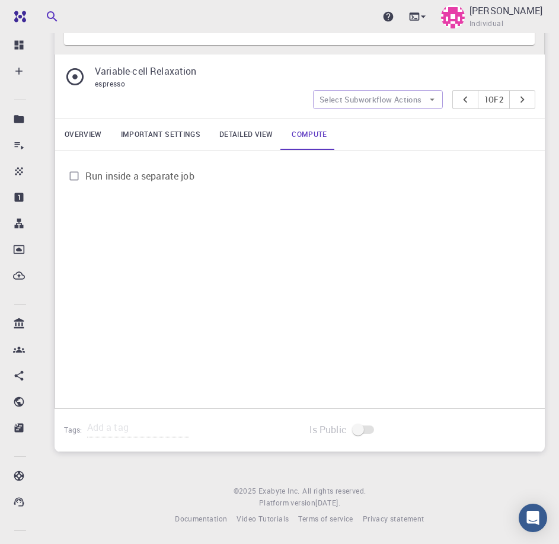
drag, startPoint x: 239, startPoint y: 235, endPoint x: 425, endPoint y: 162, distance: 200.2
click at [425, 162] on div "Run inside a separate job" at bounding box center [299, 175] width 489 height 51
click at [523, 101] on icon "pager" at bounding box center [521, 99] width 13 height 13
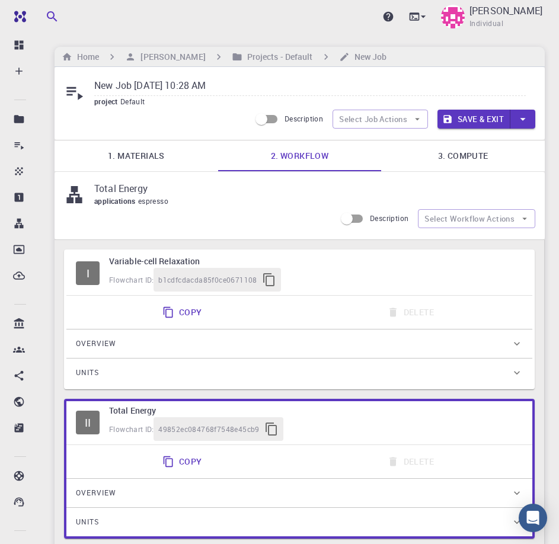
scroll to position [197, 0]
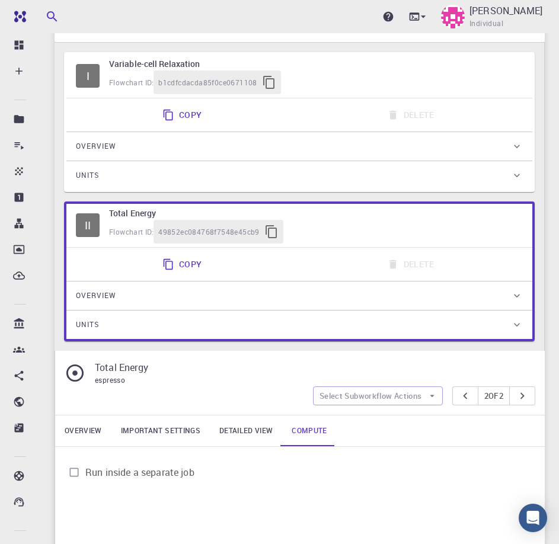
click at [335, 148] on div "Overview" at bounding box center [293, 146] width 435 height 19
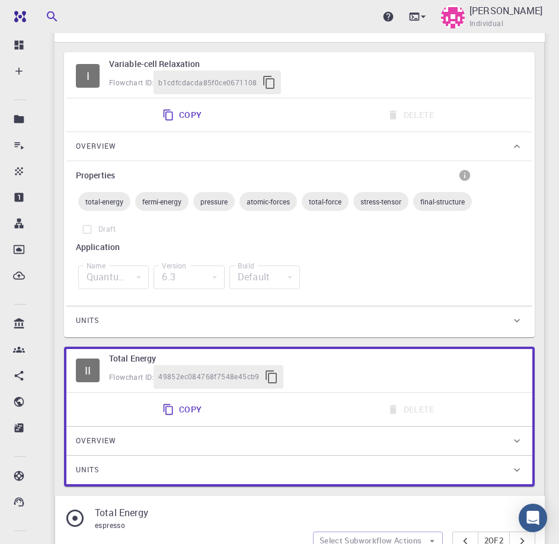
click at [294, 141] on div "Overview" at bounding box center [293, 146] width 435 height 19
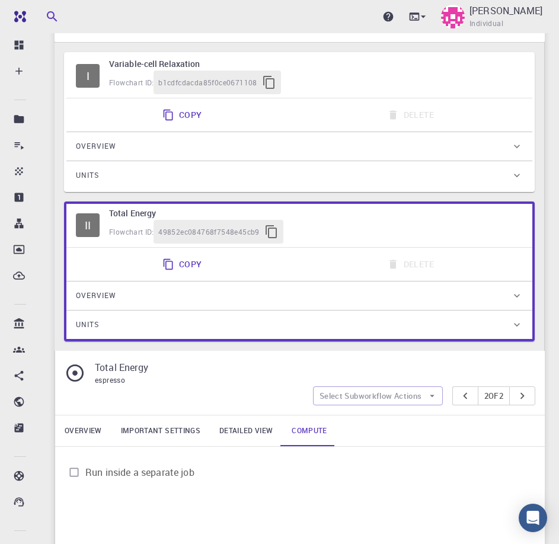
click at [280, 130] on div "Copy Delete" at bounding box center [299, 114] width 466 height 33
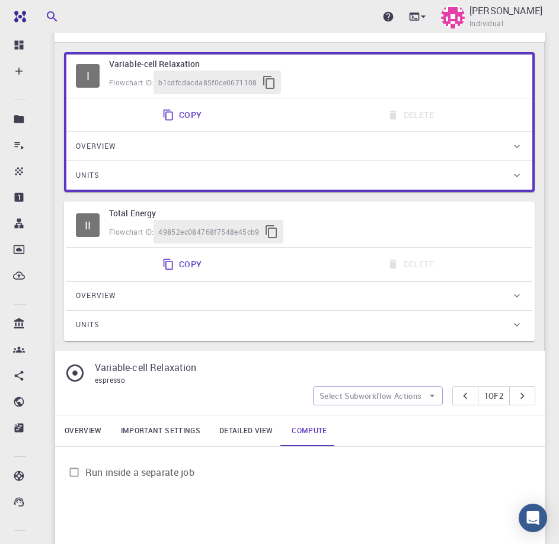
click at [261, 140] on div "Overview" at bounding box center [293, 146] width 435 height 19
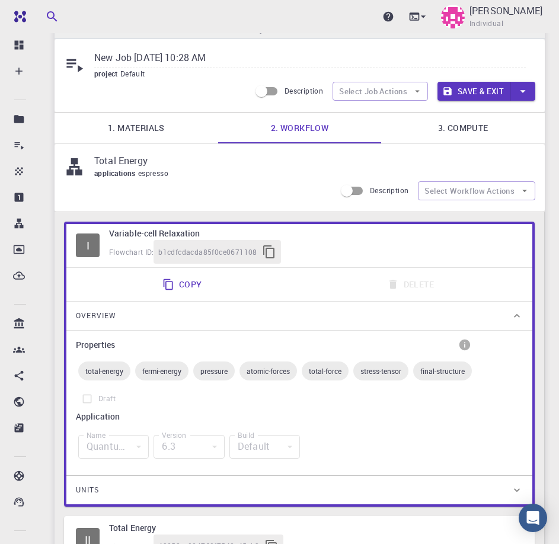
scroll to position [0, 0]
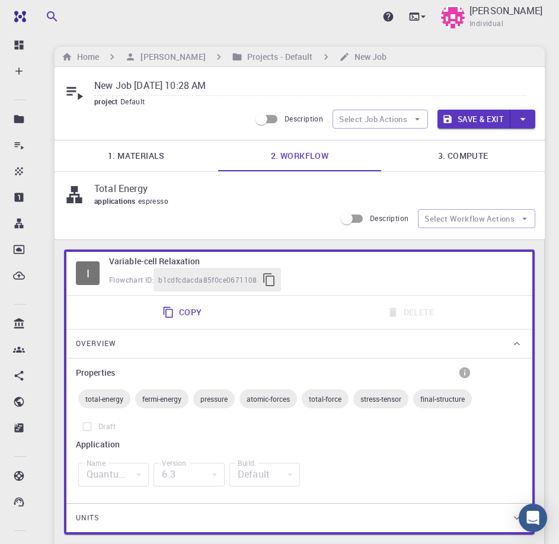
click at [120, 184] on p "Total Energy" at bounding box center [309, 188] width 431 height 14
click at [460, 157] on link "3. Compute" at bounding box center [463, 155] width 164 height 31
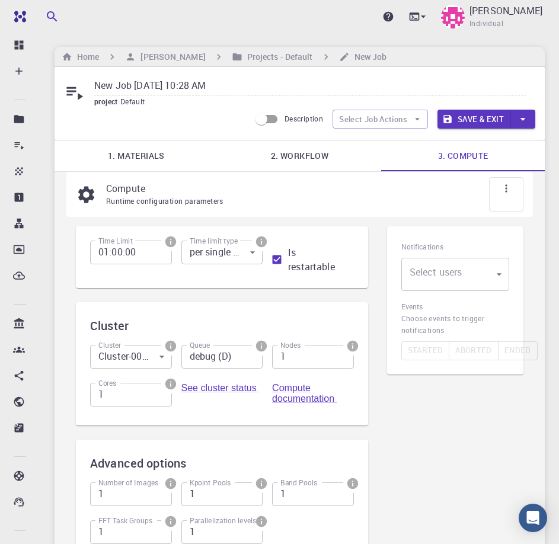
click at [163, 149] on link "1. Materials" at bounding box center [137, 155] width 164 height 31
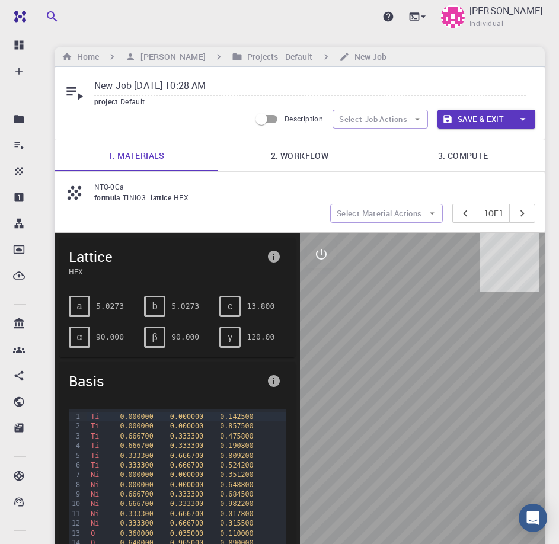
click at [306, 148] on link "2. Workflow" at bounding box center [300, 155] width 164 height 31
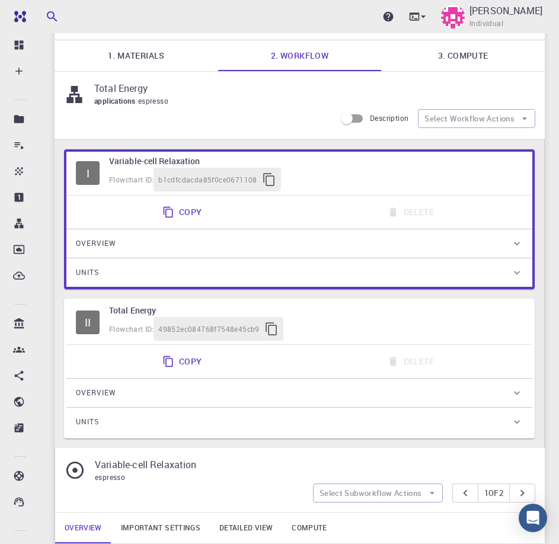
scroll to position [99, 0]
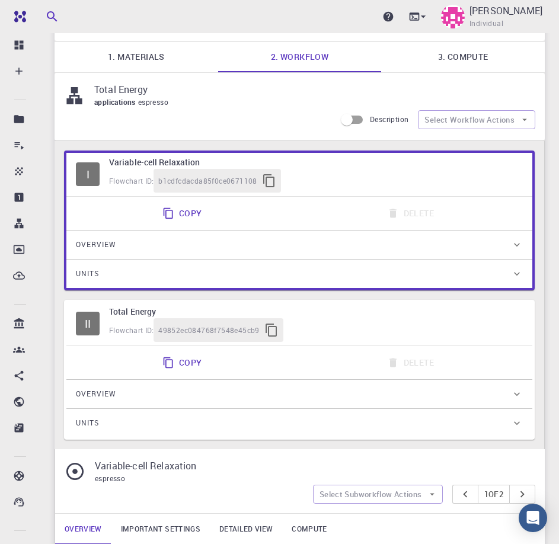
click at [522, 241] on icon at bounding box center [517, 245] width 12 height 12
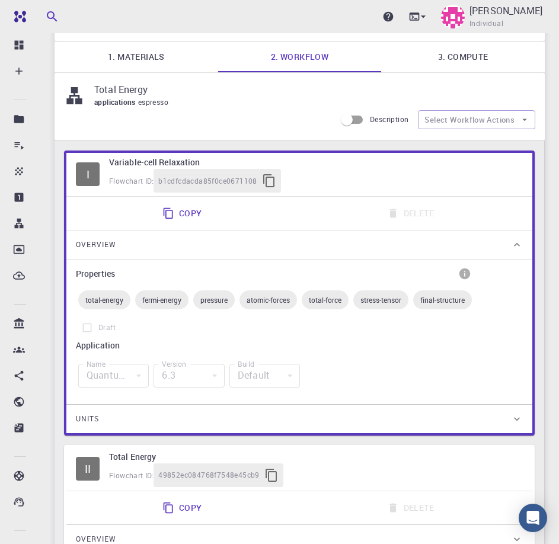
click at [160, 366] on div "6.3" at bounding box center [188, 376] width 71 height 24
drag, startPoint x: 81, startPoint y: 380, endPoint x: 102, endPoint y: 379, distance: 20.8
click at [84, 380] on div "Quantum Espresso" at bounding box center [113, 376] width 71 height 24
click at [102, 379] on div "Quantum Espresso" at bounding box center [113, 376] width 71 height 24
click at [512, 416] on icon at bounding box center [517, 419] width 12 height 12
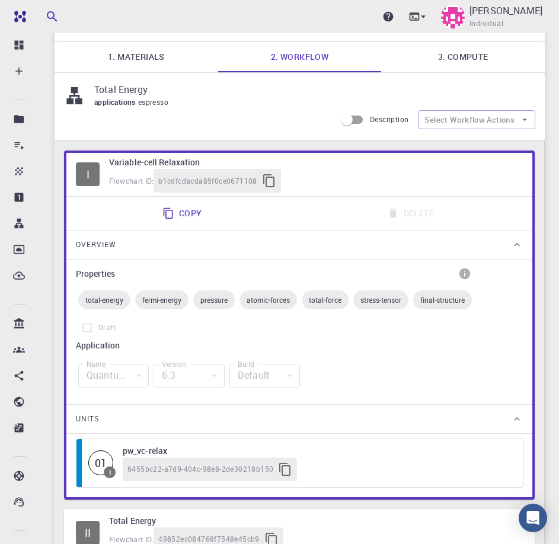
scroll to position [296, 0]
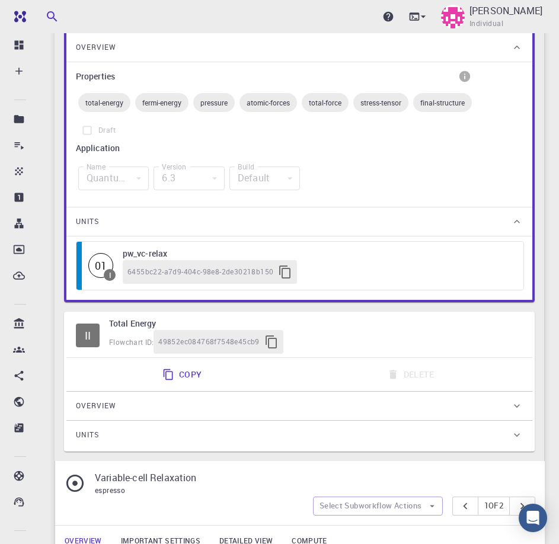
click at [104, 265] on div "01" at bounding box center [100, 265] width 25 height 25
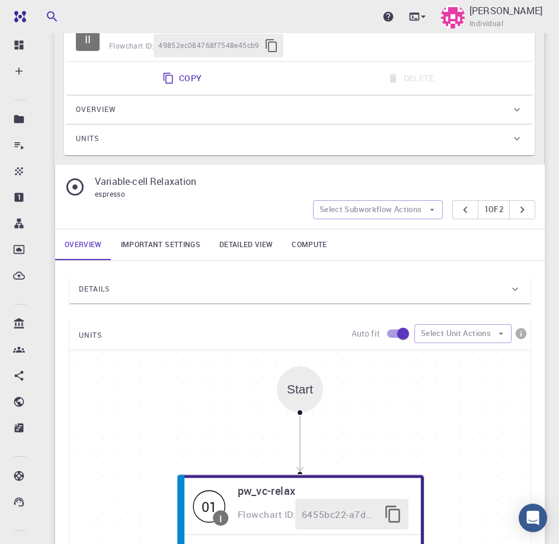
scroll to position [790, 0]
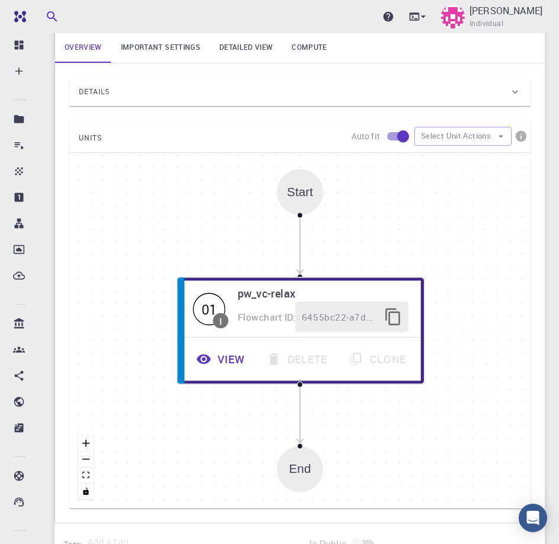
click at [303, 44] on link "Compute" at bounding box center [309, 47] width 54 height 31
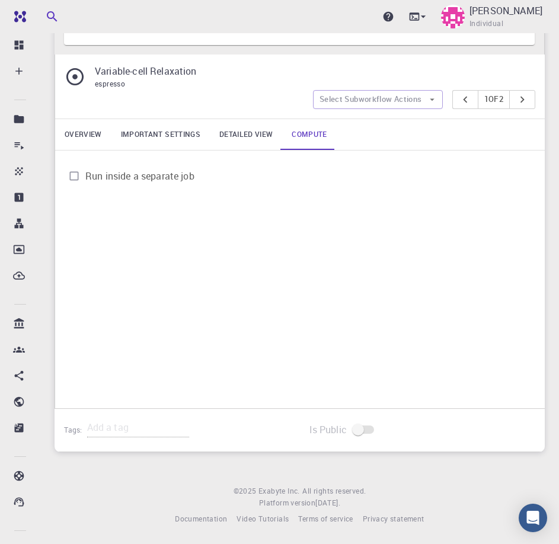
scroll to position [703, 0]
click at [235, 136] on link "Detailed view" at bounding box center [246, 134] width 72 height 31
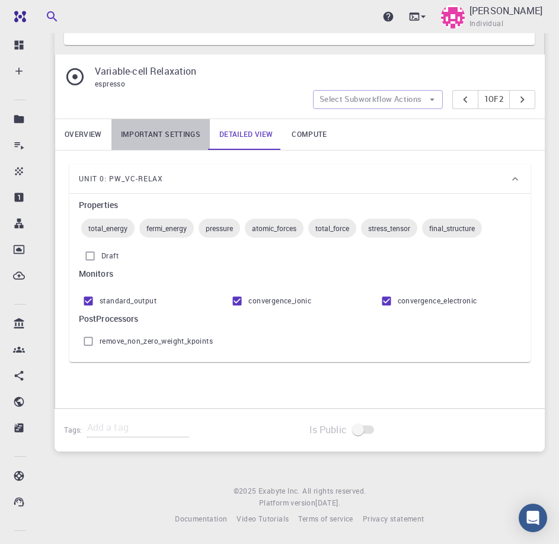
click at [168, 141] on link "Important settings" at bounding box center [160, 134] width 98 height 31
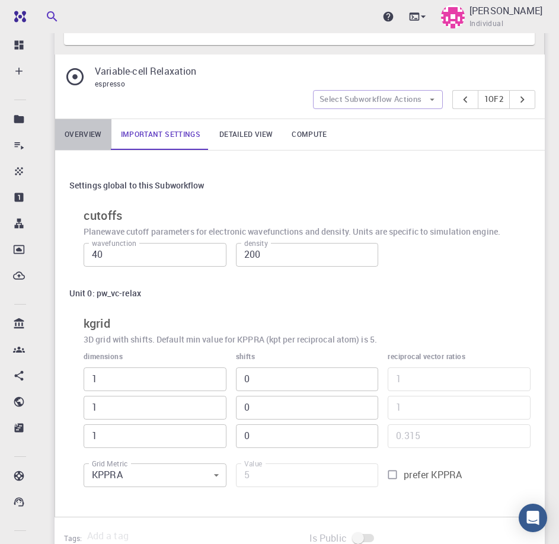
click at [79, 135] on link "Overview" at bounding box center [83, 134] width 56 height 31
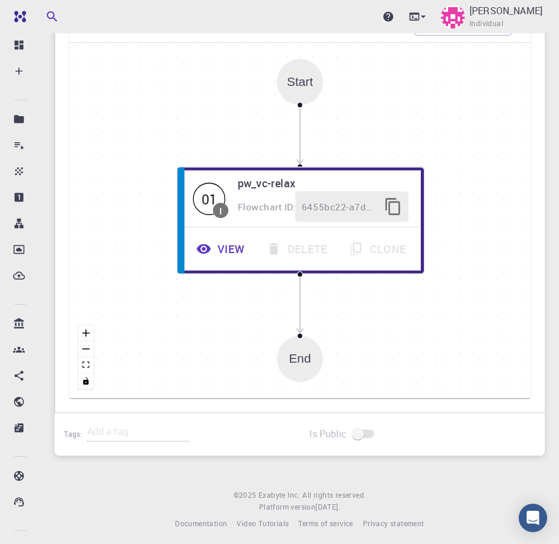
scroll to position [905, 0]
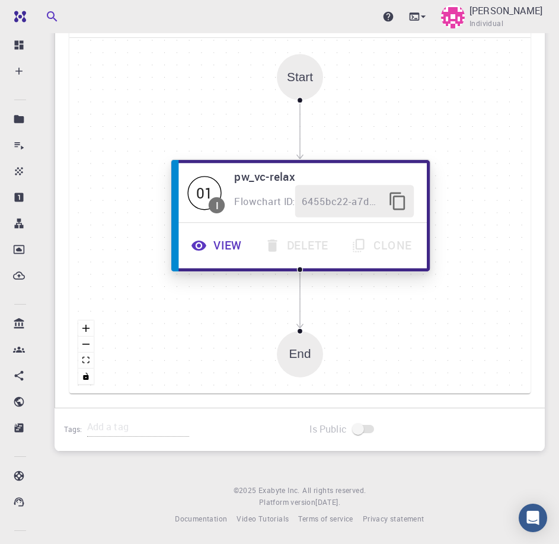
click at [216, 249] on button "View" at bounding box center [217, 245] width 73 height 33
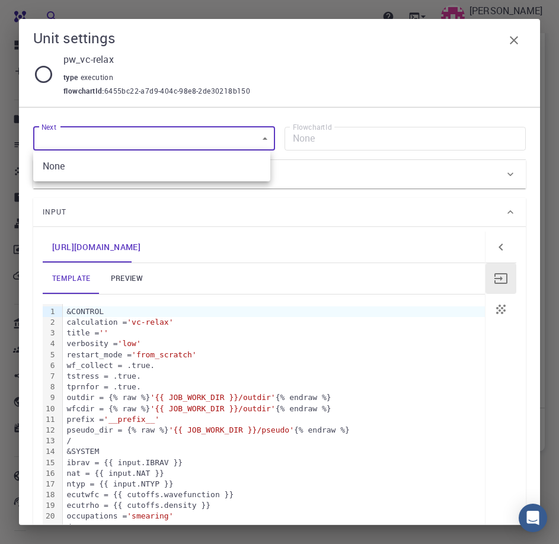
click at [152, 134] on div at bounding box center [279, 272] width 559 height 544
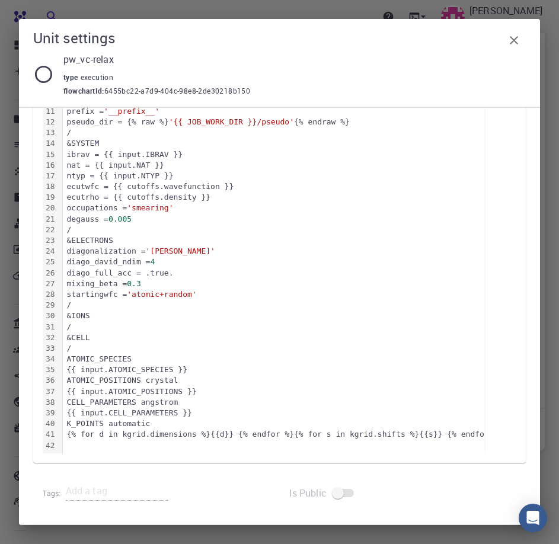
scroll to position [0, 0]
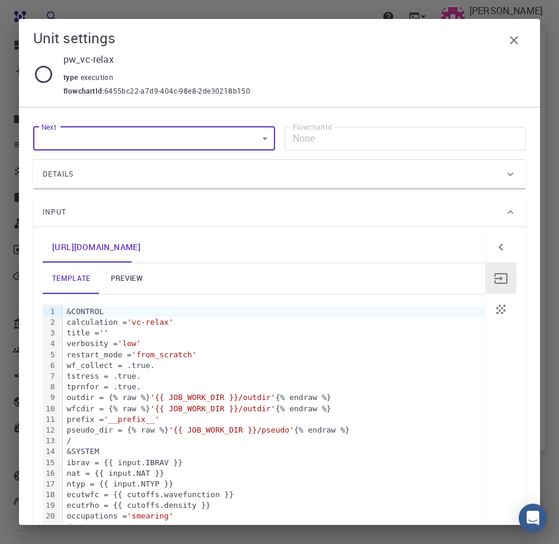
click at [123, 272] on link "preview" at bounding box center [126, 278] width 53 height 31
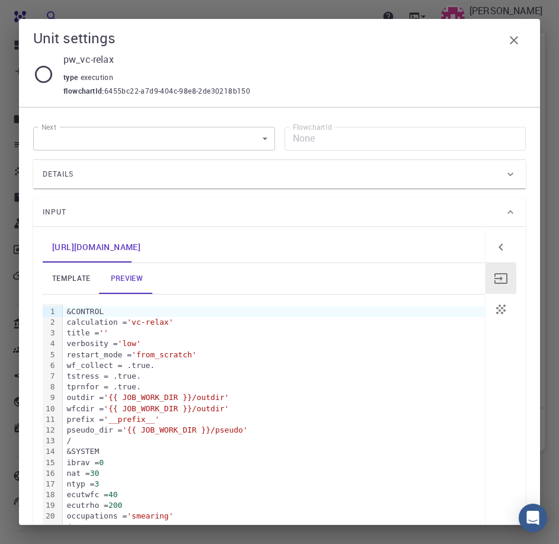
click at [51, 78] on icon at bounding box center [43, 74] width 17 height 17
click at [45, 75] on icon at bounding box center [43, 74] width 21 height 21
click at [518, 42] on icon "button" at bounding box center [514, 40] width 14 height 14
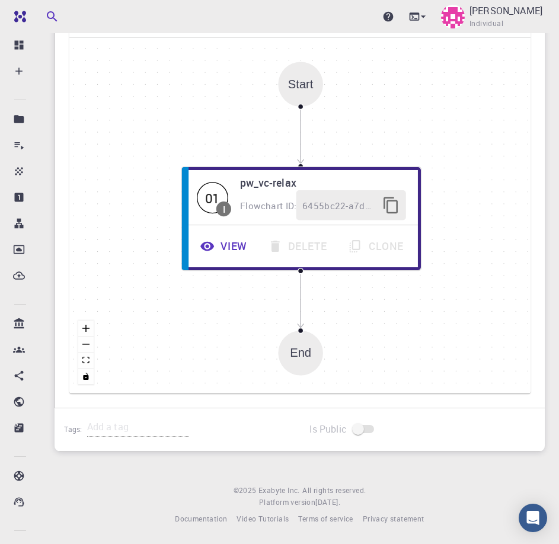
click at [434, 438] on div "Is Public" at bounding box center [422, 429] width 245 height 43
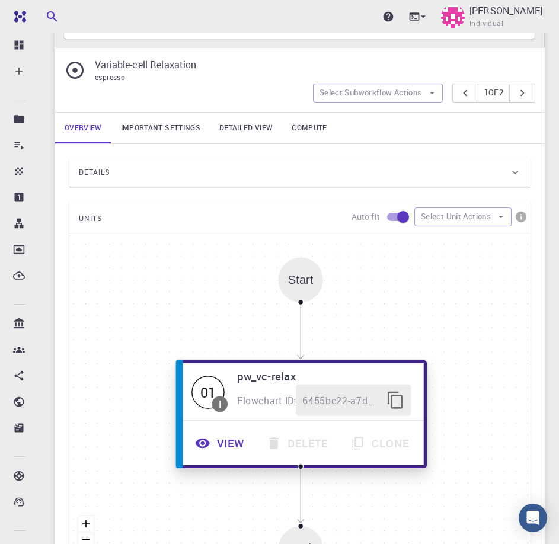
scroll to position [707, 0]
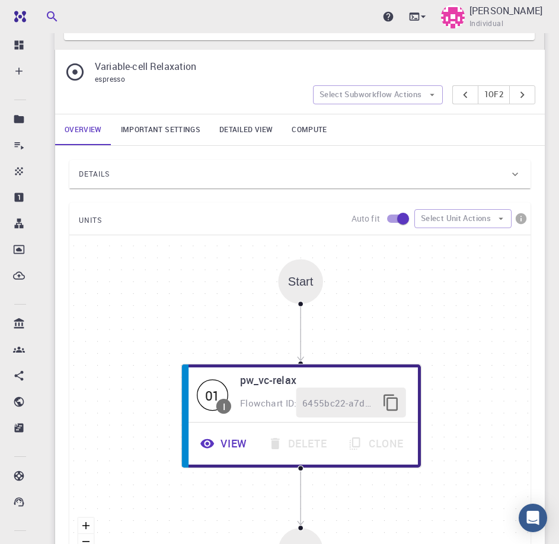
click at [150, 129] on link "Important settings" at bounding box center [160, 129] width 98 height 31
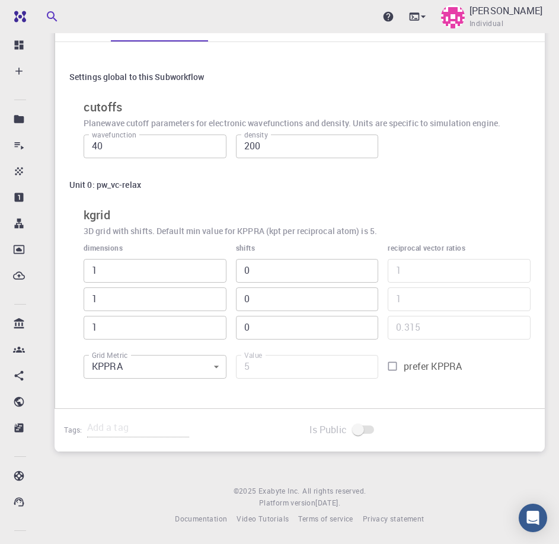
scroll to position [614, 0]
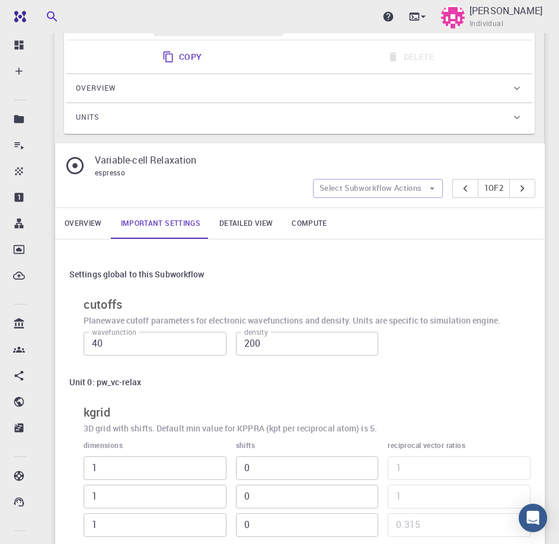
click at [231, 226] on link "Detailed view" at bounding box center [246, 223] width 72 height 31
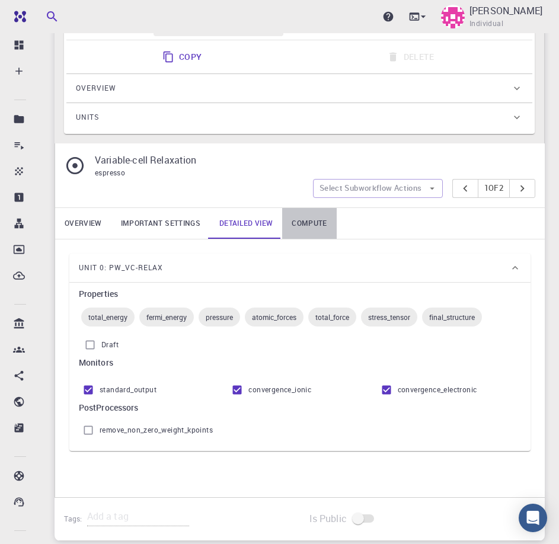
click at [311, 225] on link "Compute" at bounding box center [309, 223] width 54 height 31
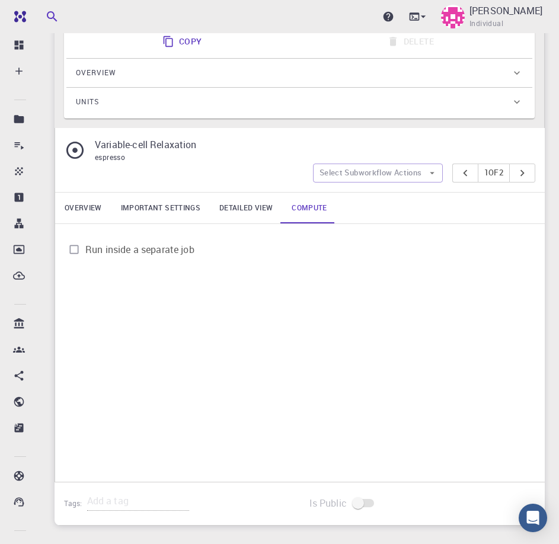
scroll to position [604, 0]
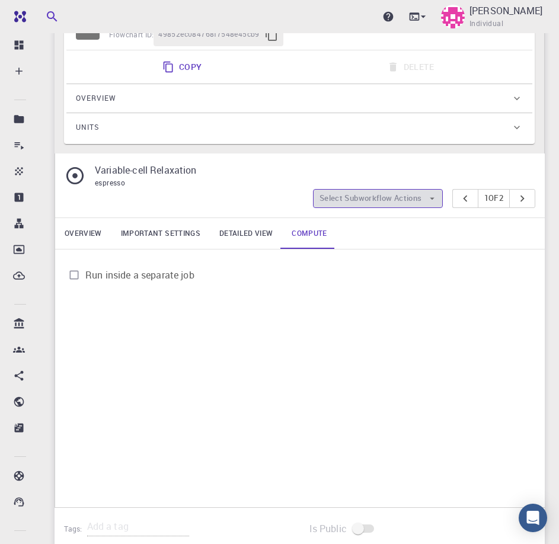
click at [391, 198] on button "Select Subworkflow Actions" at bounding box center [378, 198] width 130 height 19
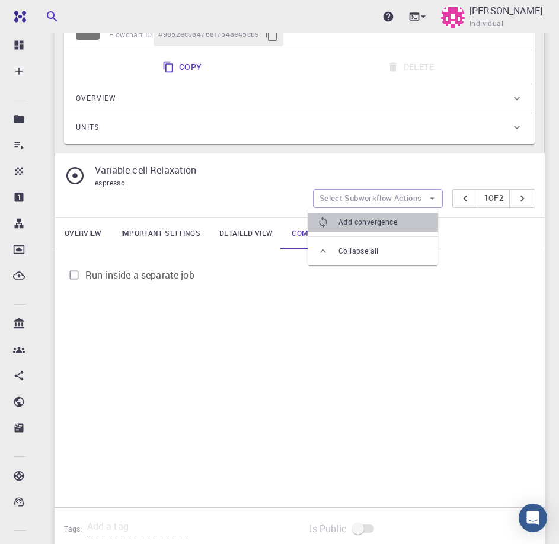
click at [385, 222] on span "Add convergence" at bounding box center [383, 222] width 90 height 12
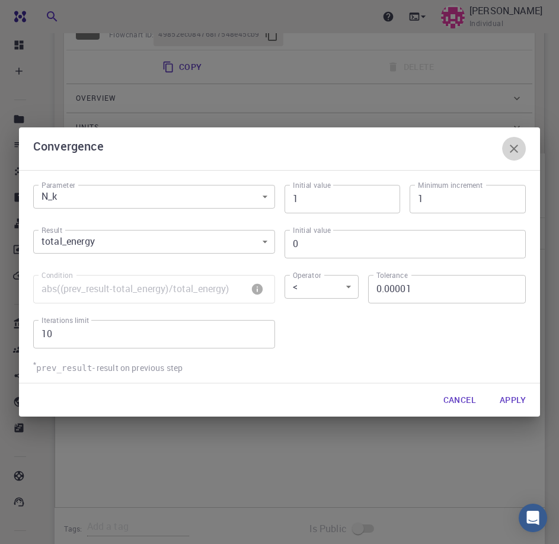
click at [513, 151] on icon "button" at bounding box center [514, 149] width 14 height 14
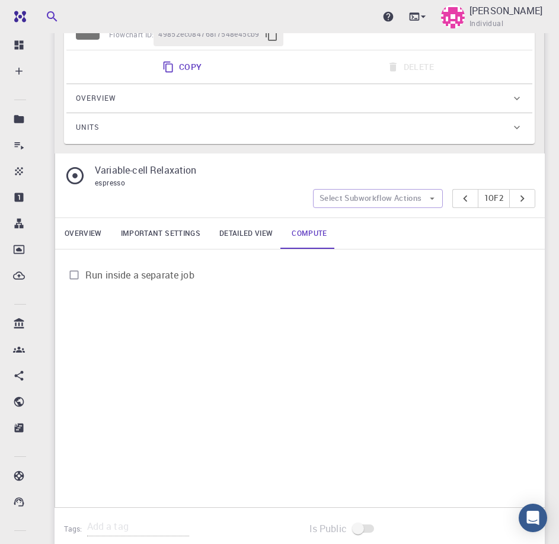
click at [70, 276] on input "Run inside a separate job" at bounding box center [74, 275] width 23 height 23
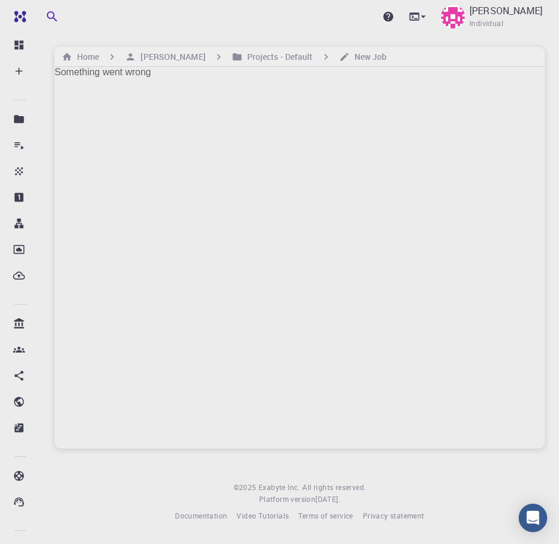
scroll to position [0, 0]
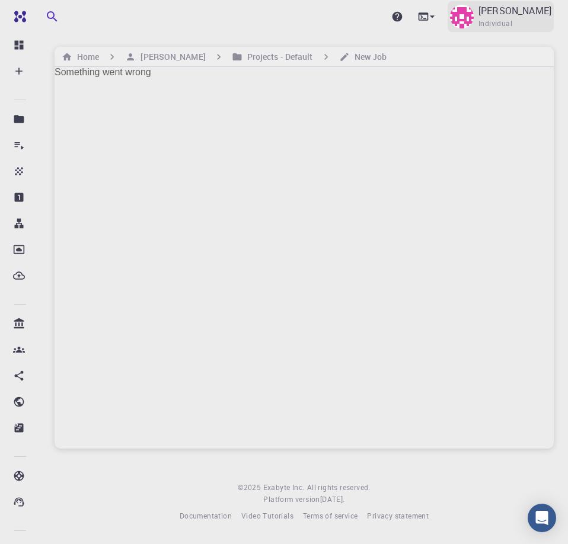
click at [530, 21] on div "Elisban Sacari Individual" at bounding box center [514, 17] width 73 height 26
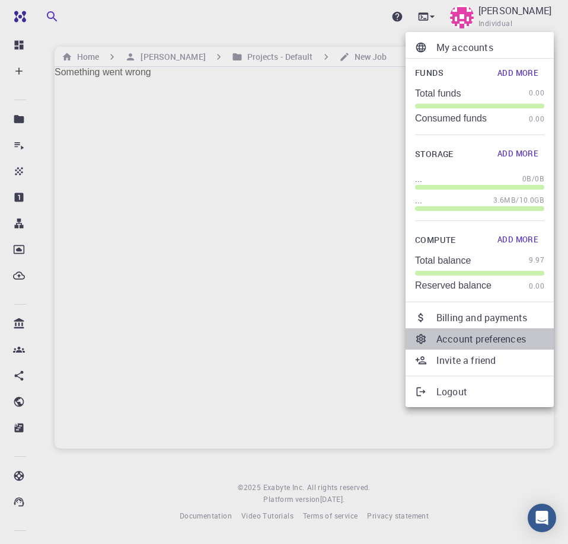
click at [471, 341] on p "Account preferences" at bounding box center [490, 339] width 108 height 14
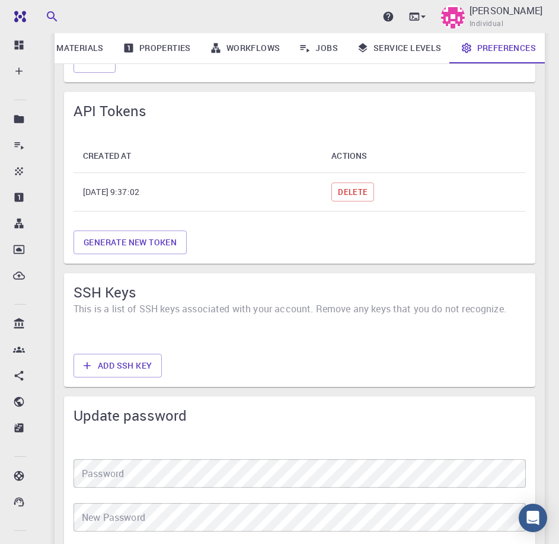
scroll to position [773, 0]
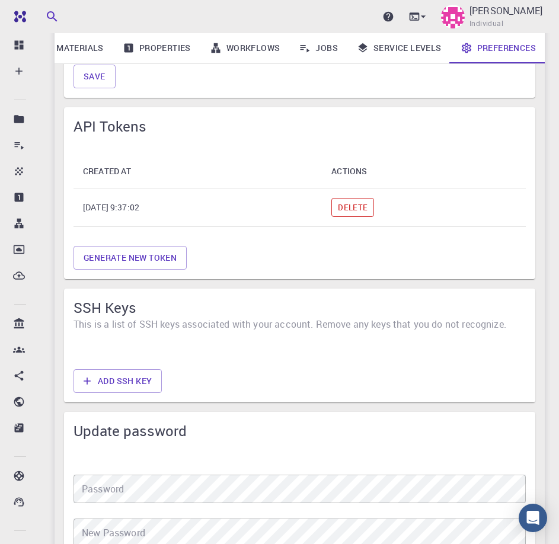
click at [374, 207] on button "Delete" at bounding box center [352, 207] width 43 height 19
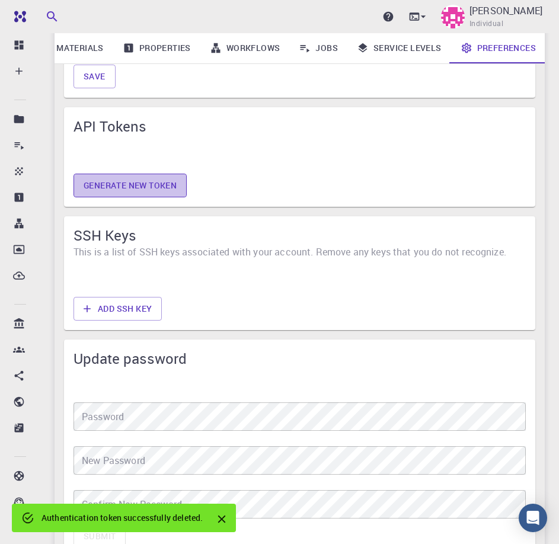
click at [155, 191] on button "Generate new token" at bounding box center [129, 186] width 113 height 24
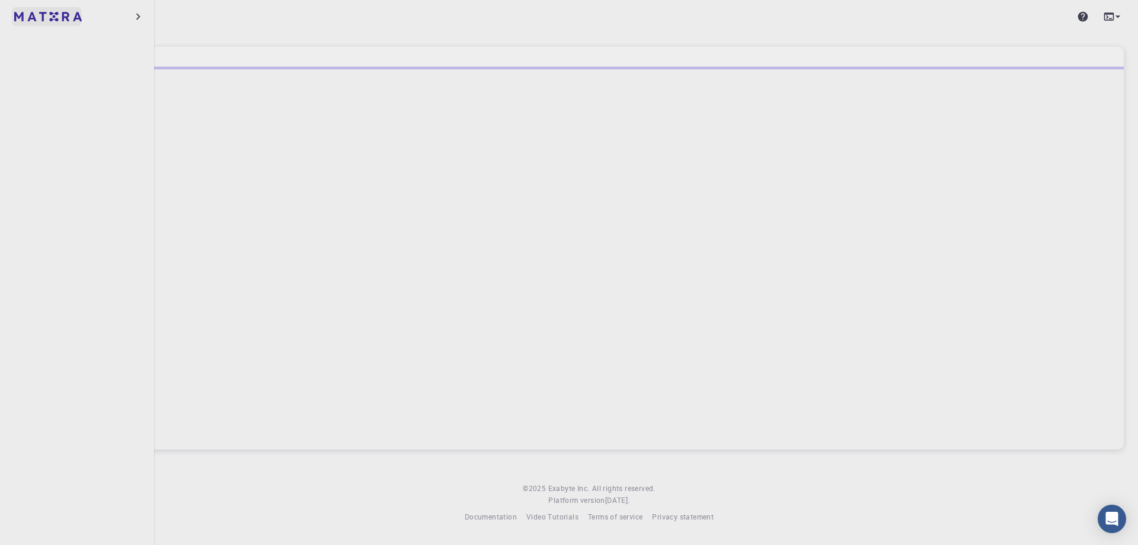
click at [24, 21] on img at bounding box center [22, 17] width 17 height 12
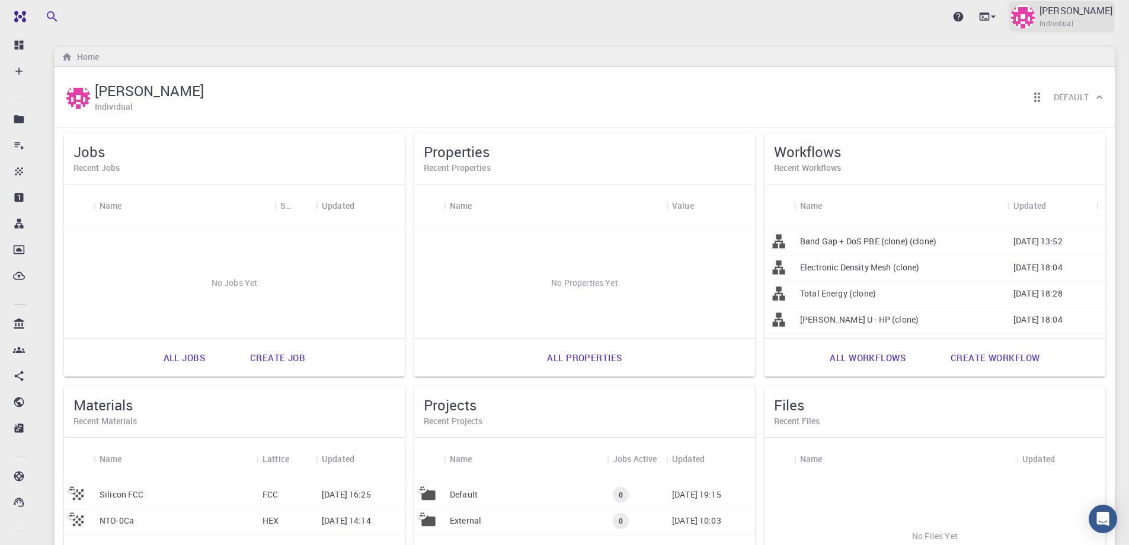
click at [1055, 28] on span "Individual" at bounding box center [1056, 24] width 34 height 12
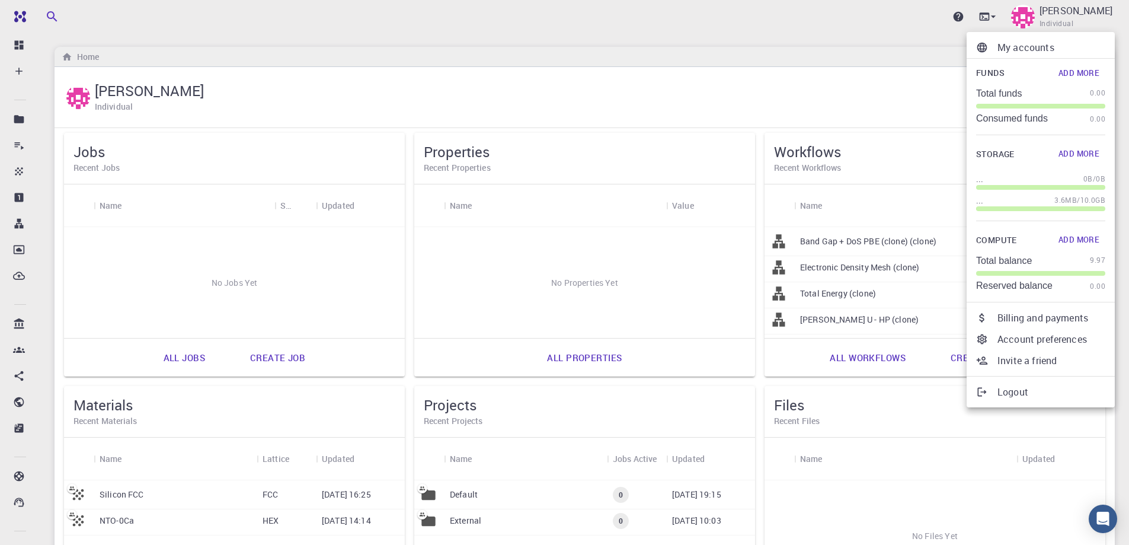
click at [1058, 341] on p "Account preferences" at bounding box center [1051, 339] width 108 height 14
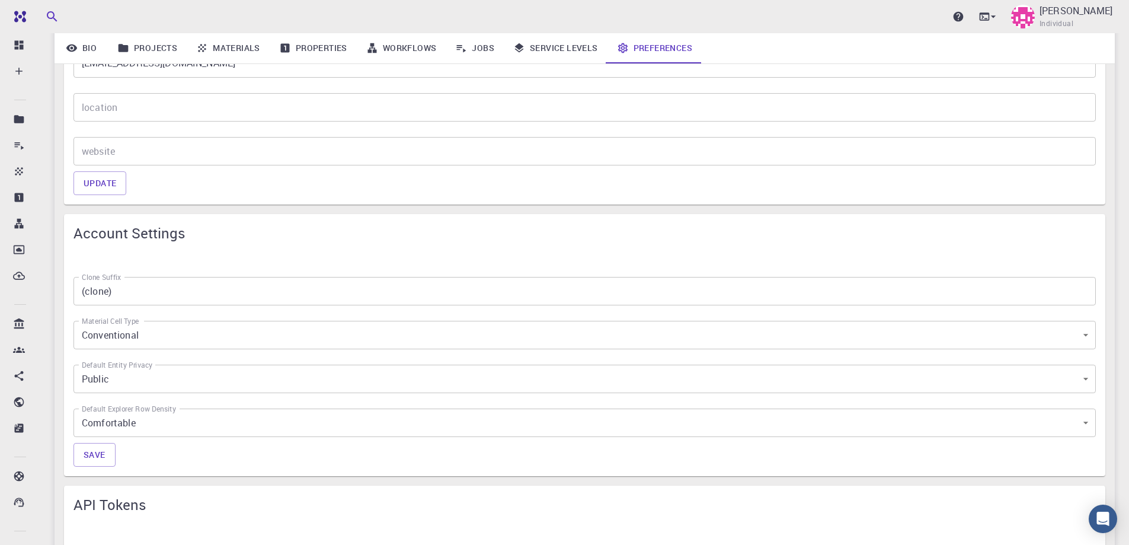
scroll to position [691, 0]
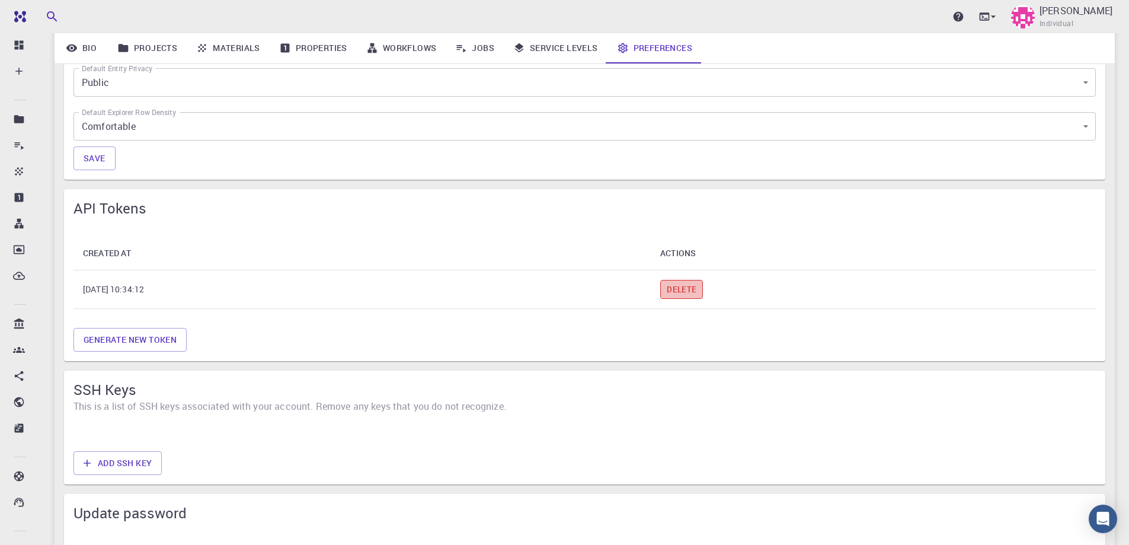
click at [703, 294] on button "Delete" at bounding box center [681, 289] width 43 height 19
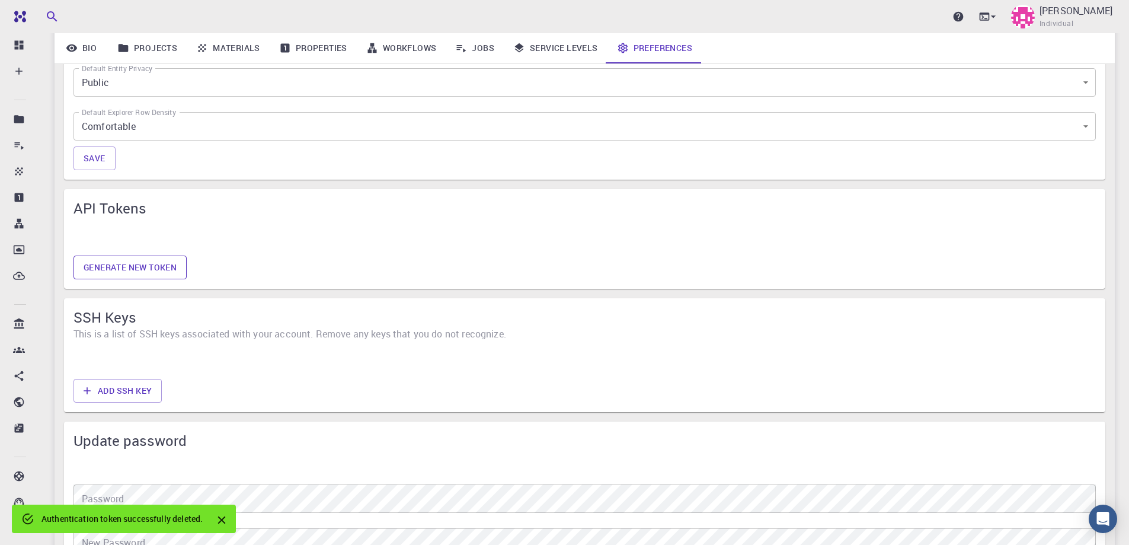
click at [129, 265] on button "Generate new token" at bounding box center [129, 267] width 113 height 24
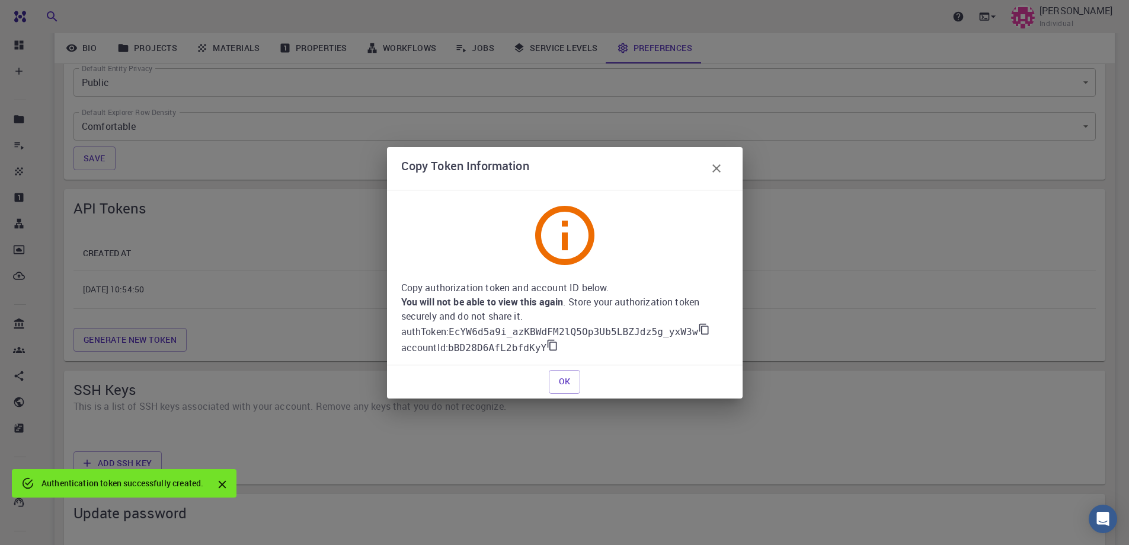
click at [699, 330] on icon at bounding box center [703, 328] width 9 height 11
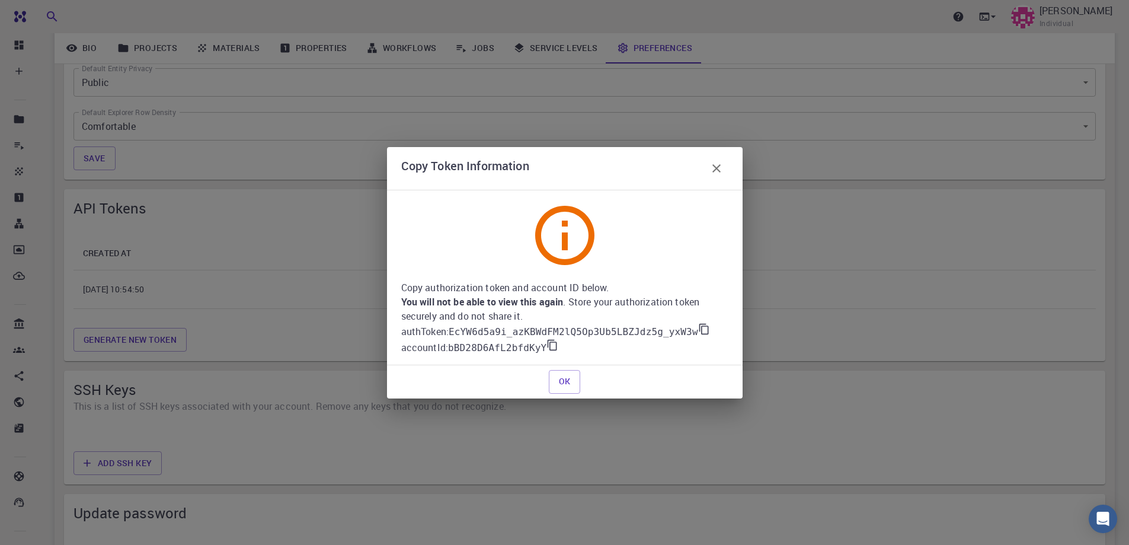
click at [698, 329] on icon at bounding box center [704, 329] width 12 height 12
click at [547, 347] on icon at bounding box center [551, 344] width 9 height 11
click at [698, 329] on icon at bounding box center [704, 329] width 12 height 12
click at [549, 348] on icon at bounding box center [552, 345] width 12 height 12
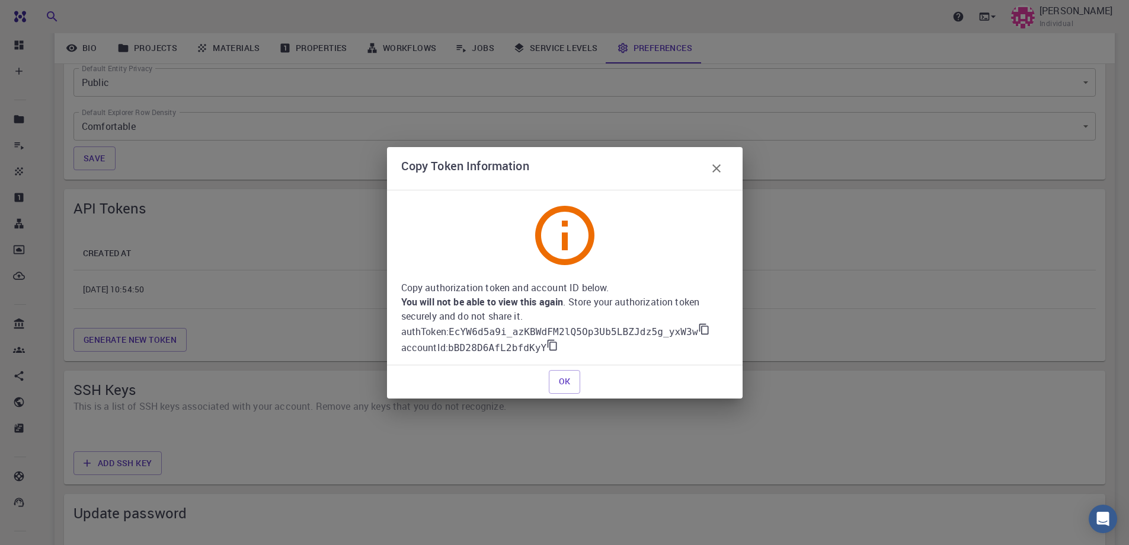
click at [683, 340] on p "accountId : bBD28D6AfL2bfdKyY" at bounding box center [564, 347] width 327 height 16
click at [699, 332] on icon at bounding box center [703, 328] width 9 height 11
click at [548, 345] on icon at bounding box center [552, 345] width 12 height 12
